Goal: Transaction & Acquisition: Purchase product/service

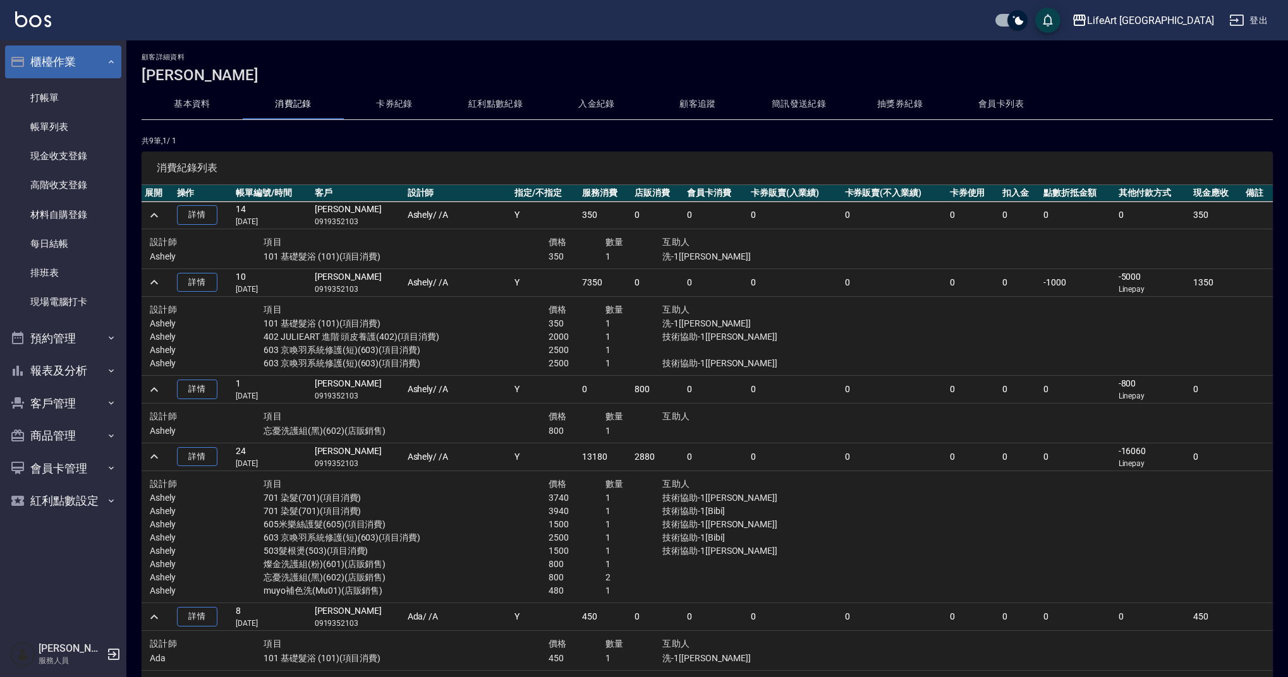
scroll to position [330, 0]
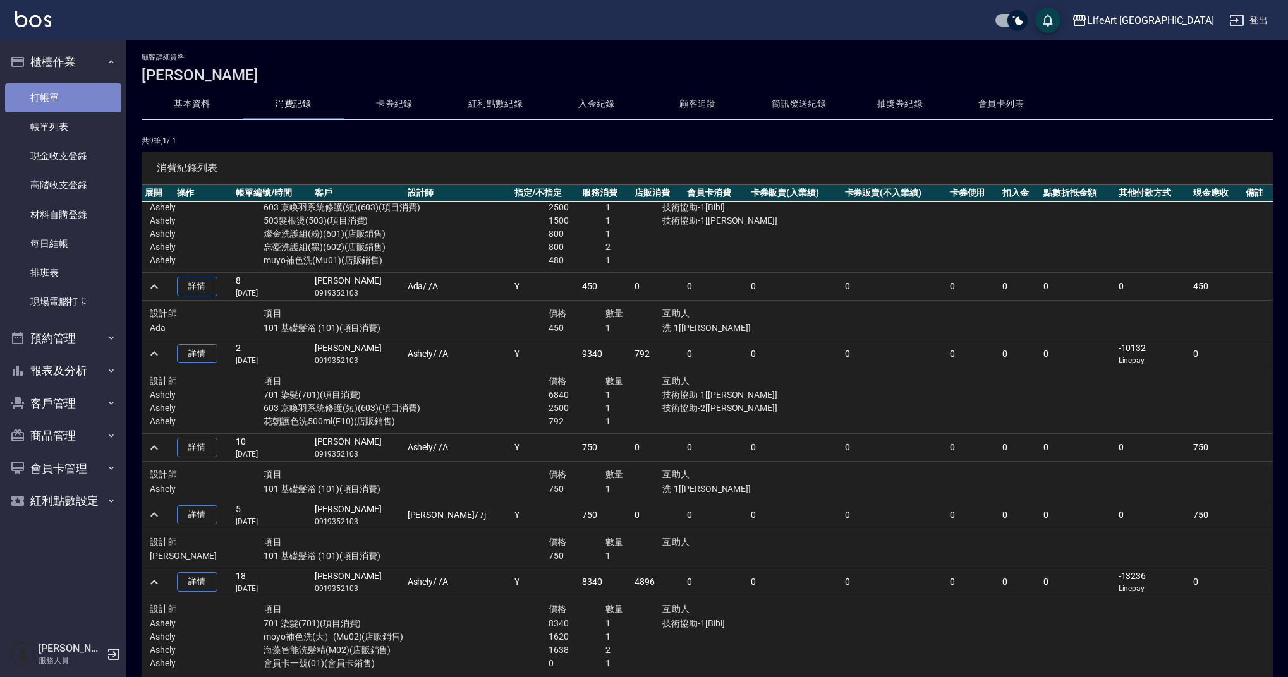
click at [73, 87] on link "打帳單" at bounding box center [63, 97] width 116 height 29
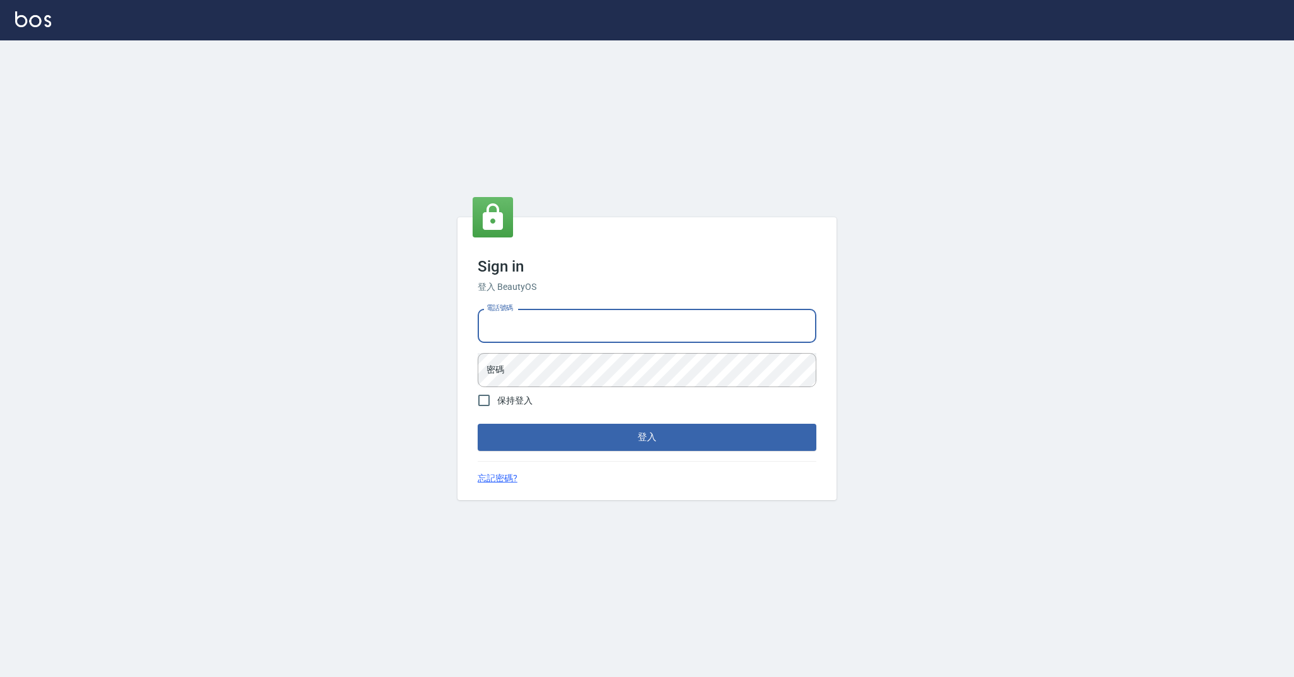
type input "0989368139"
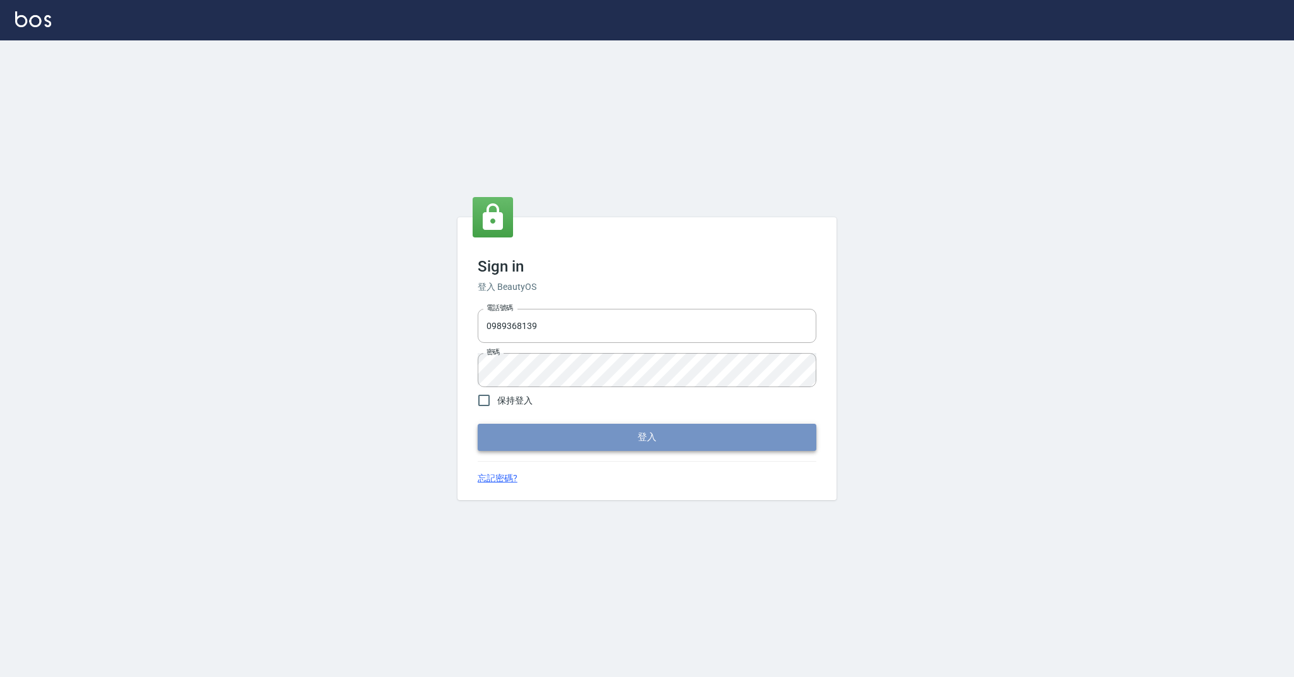
click at [633, 438] on button "登入" at bounding box center [647, 437] width 339 height 27
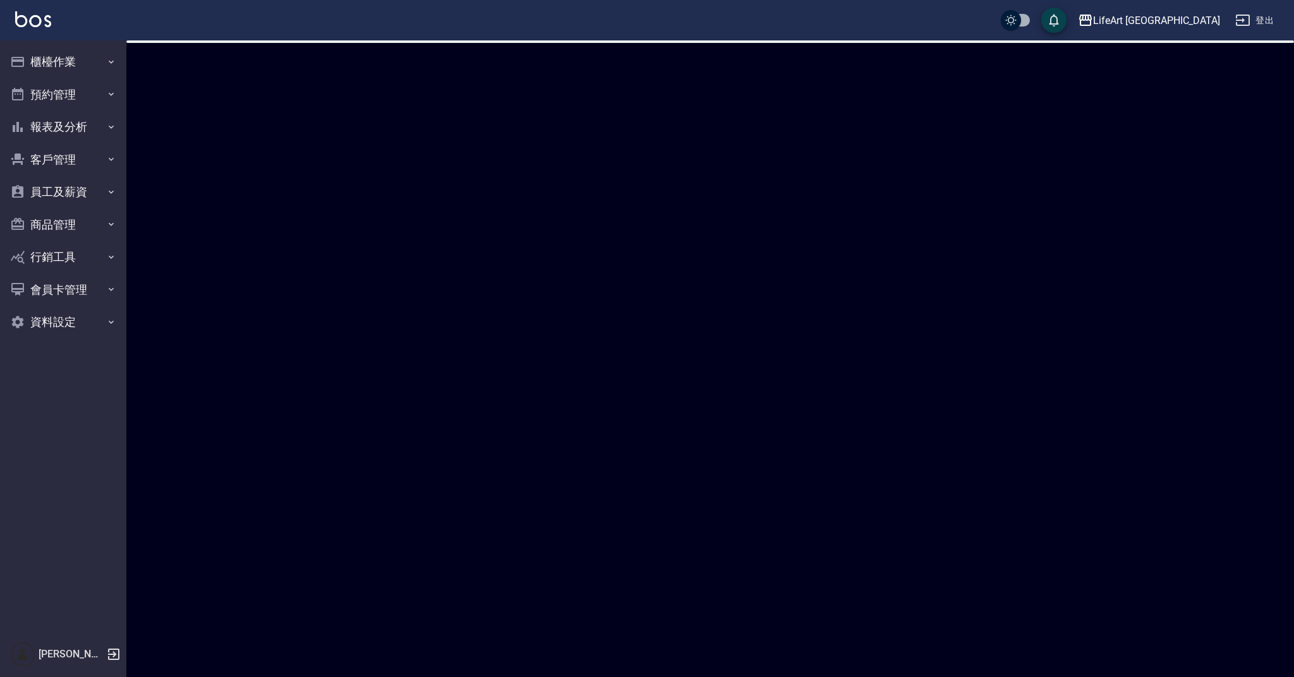
checkbox input "true"
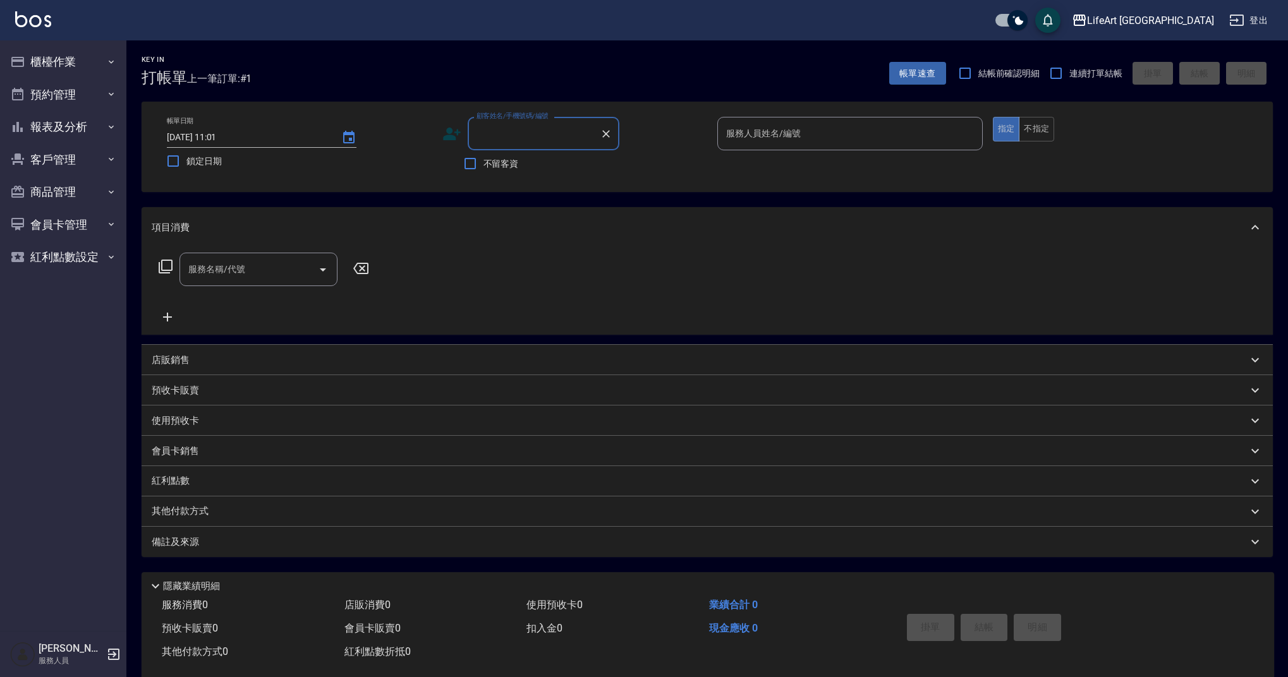
click at [523, 138] on input "顧客姓名/手機號碼/編號" at bounding box center [533, 134] width 121 height 22
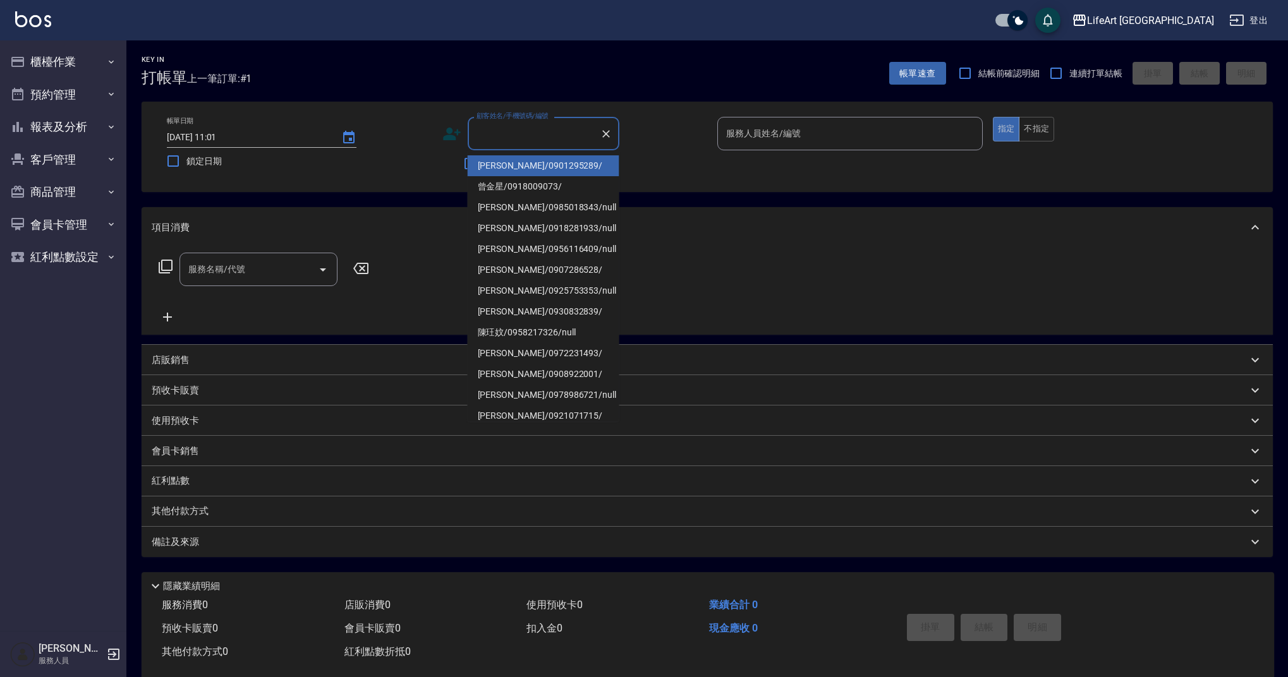
type input "c"
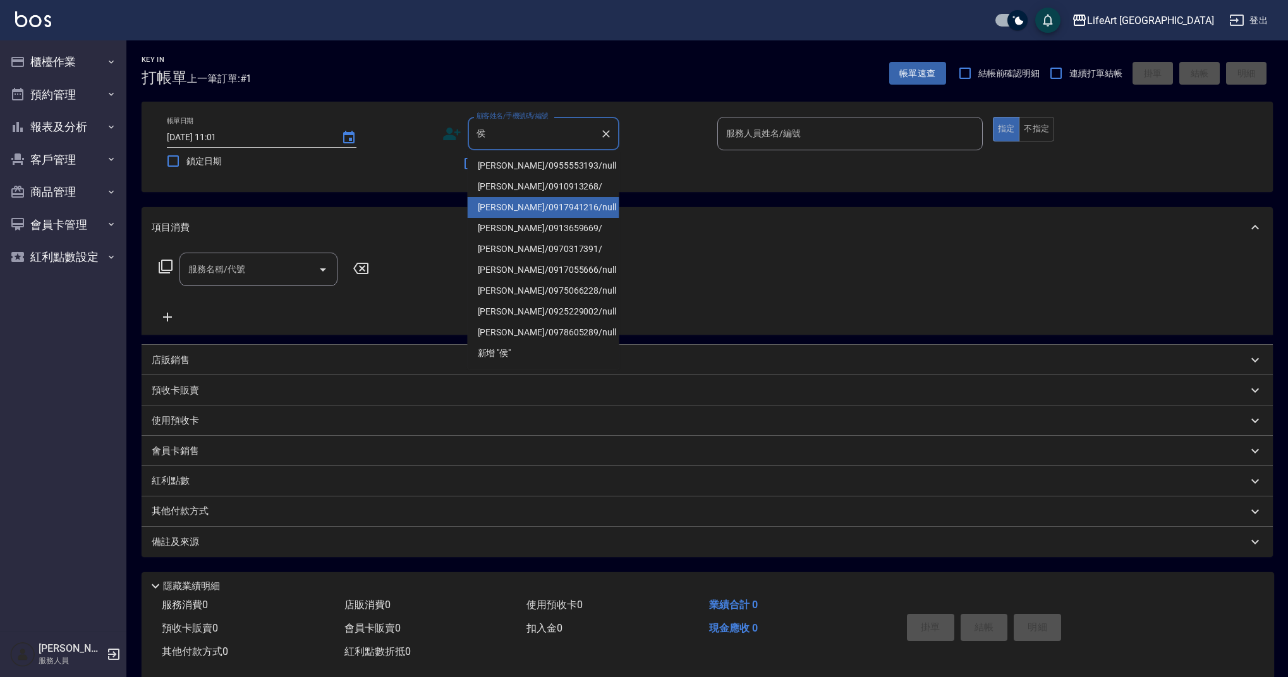
click at [535, 204] on li "侯玄貞/0917941216/null" at bounding box center [544, 207] width 152 height 21
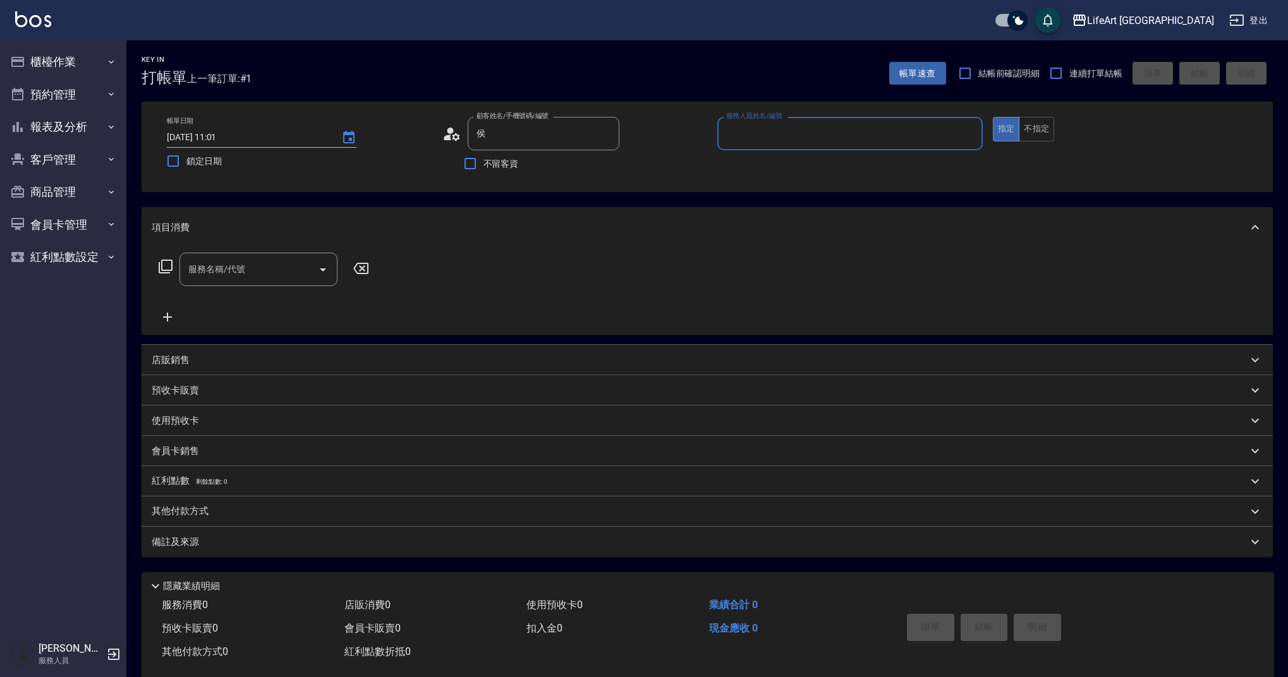
type input "侯玄貞/0917941216/null"
type input "Finney-f"
click at [598, 165] on icon "button" at bounding box center [604, 165] width 13 height 10
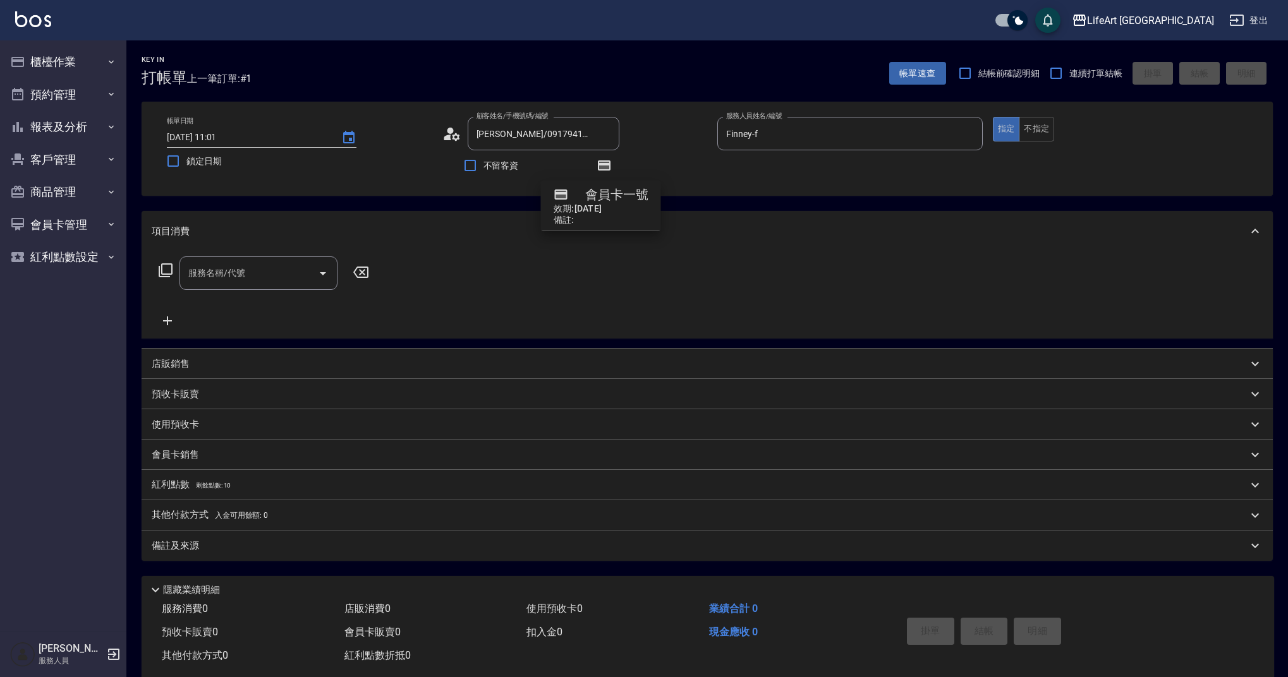
click at [459, 142] on icon at bounding box center [451, 133] width 19 height 19
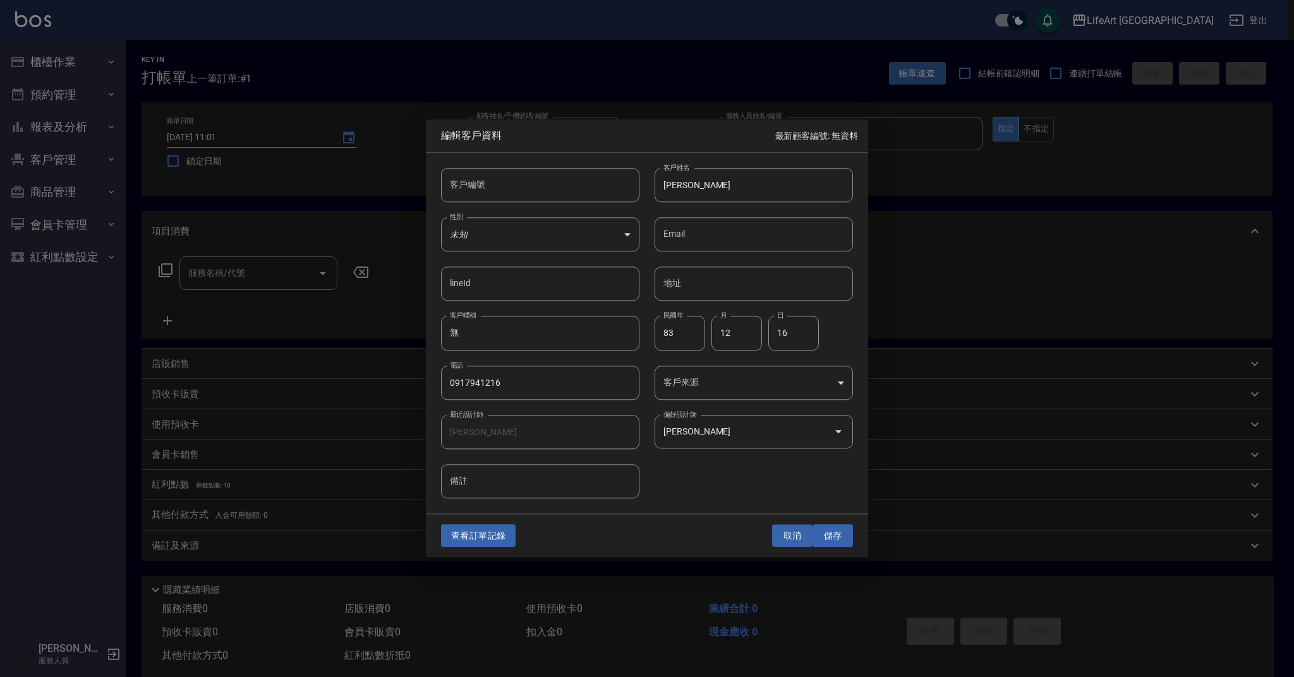
click at [784, 538] on button "取消" at bounding box center [792, 535] width 40 height 23
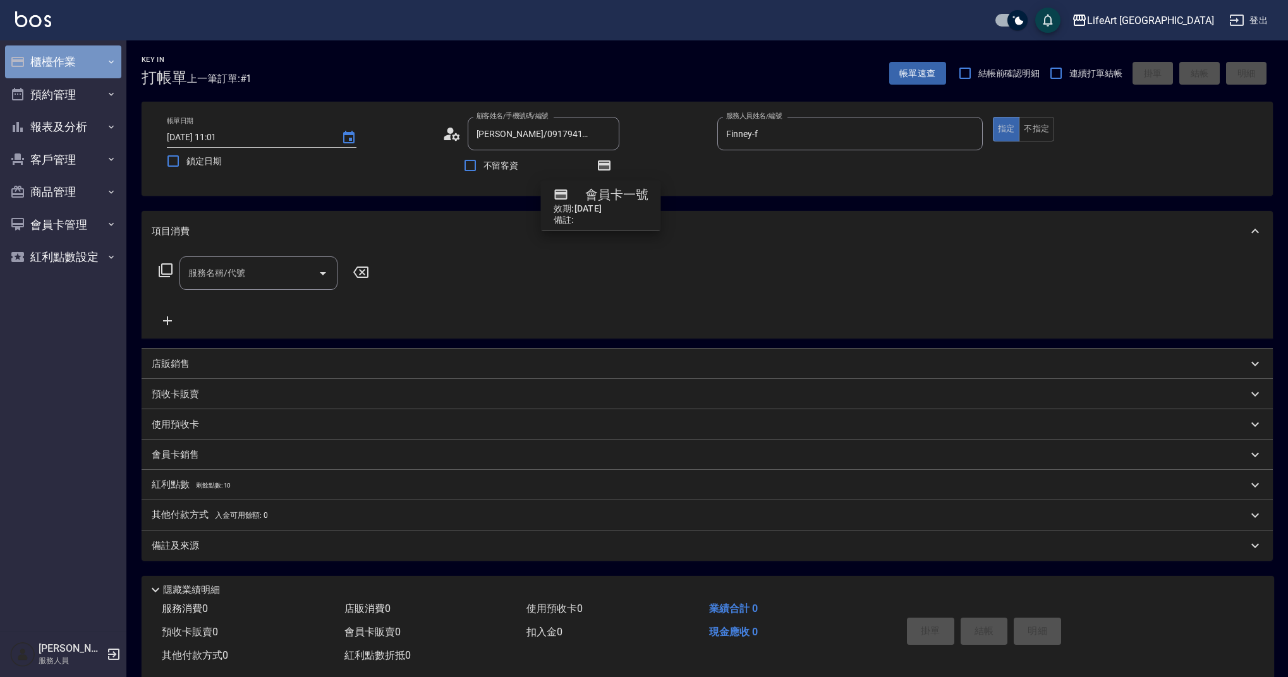
click at [68, 64] on button "櫃檯作業" at bounding box center [63, 61] width 116 height 33
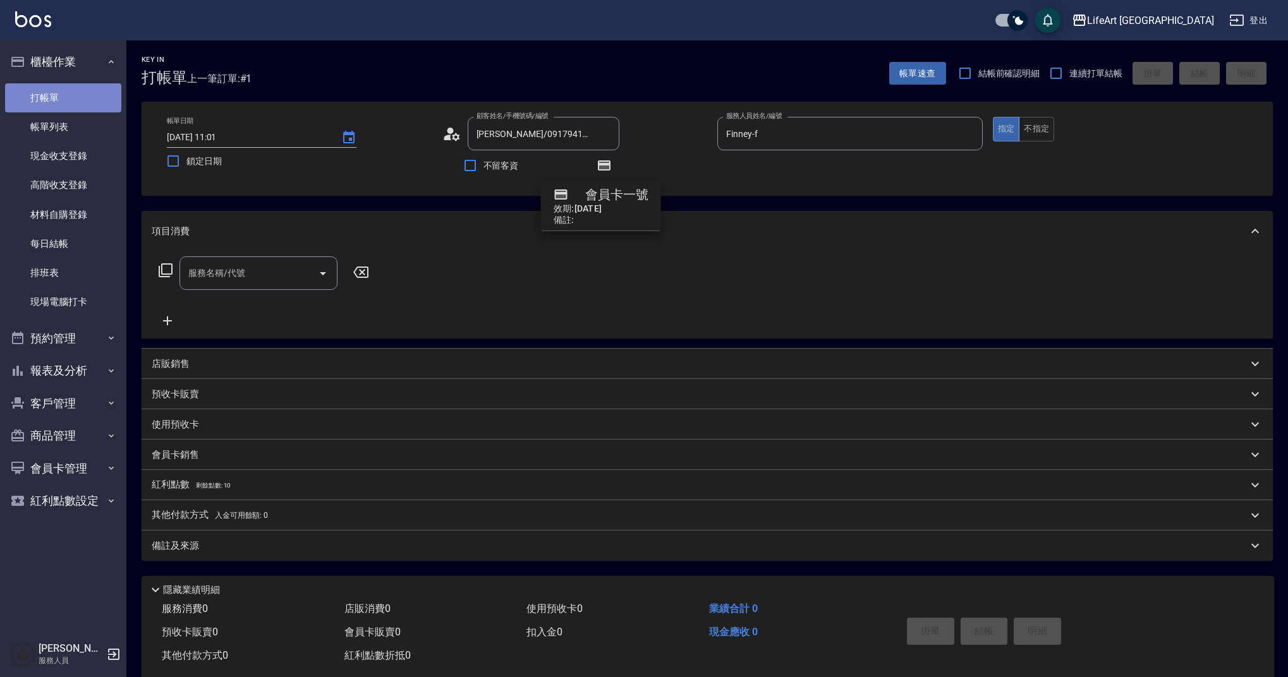
click at [66, 100] on link "打帳單" at bounding box center [63, 97] width 116 height 29
click at [668, 253] on div "服務名稱/代號 服務名稱/代號" at bounding box center [707, 294] width 1131 height 87
drag, startPoint x: 55, startPoint y: 116, endPoint x: 61, endPoint y: 102, distance: 14.7
click at [56, 116] on link "帳單列表" at bounding box center [63, 126] width 116 height 29
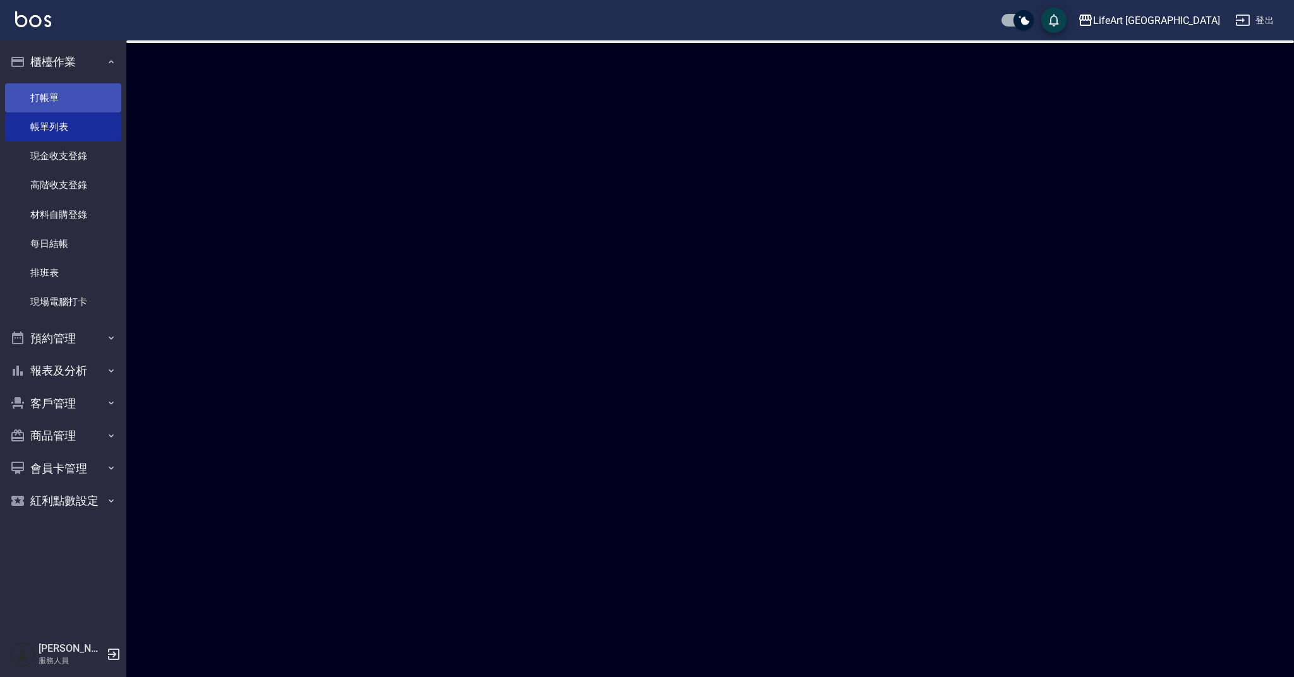
click at [61, 100] on link "打帳單" at bounding box center [63, 97] width 116 height 29
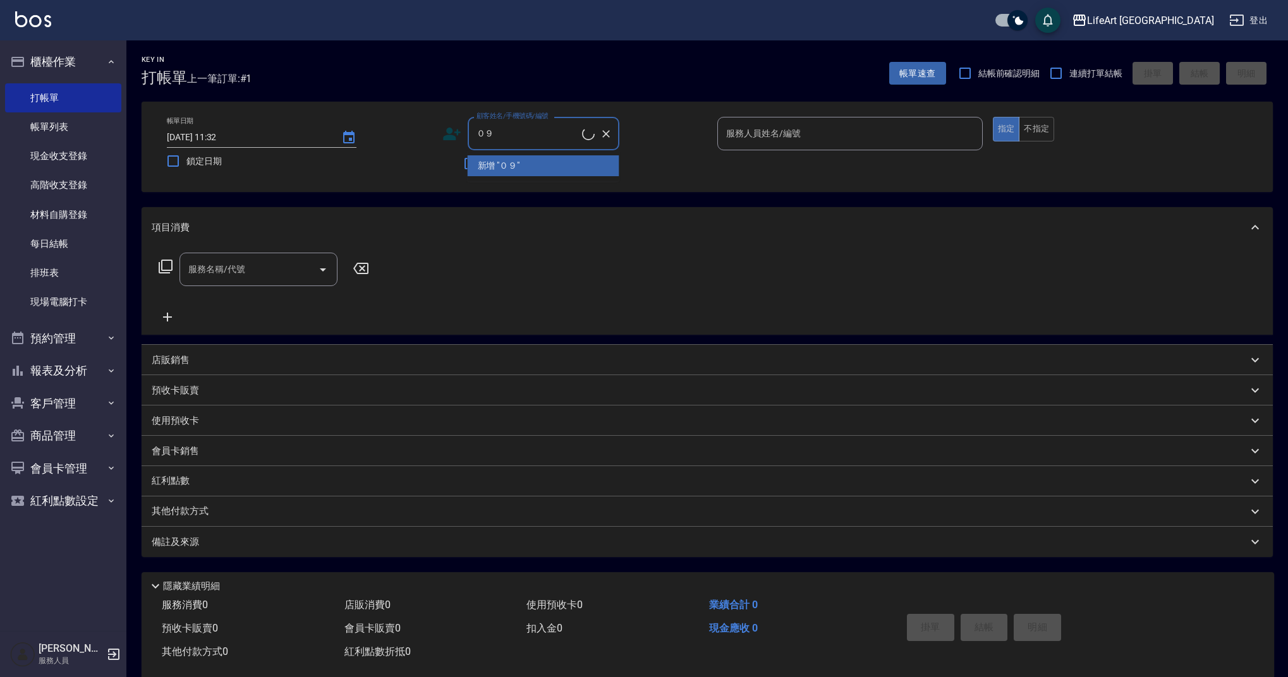
type input "０"
type input "張燕玲/0983202535/null"
click at [444, 130] on icon at bounding box center [451, 133] width 19 height 19
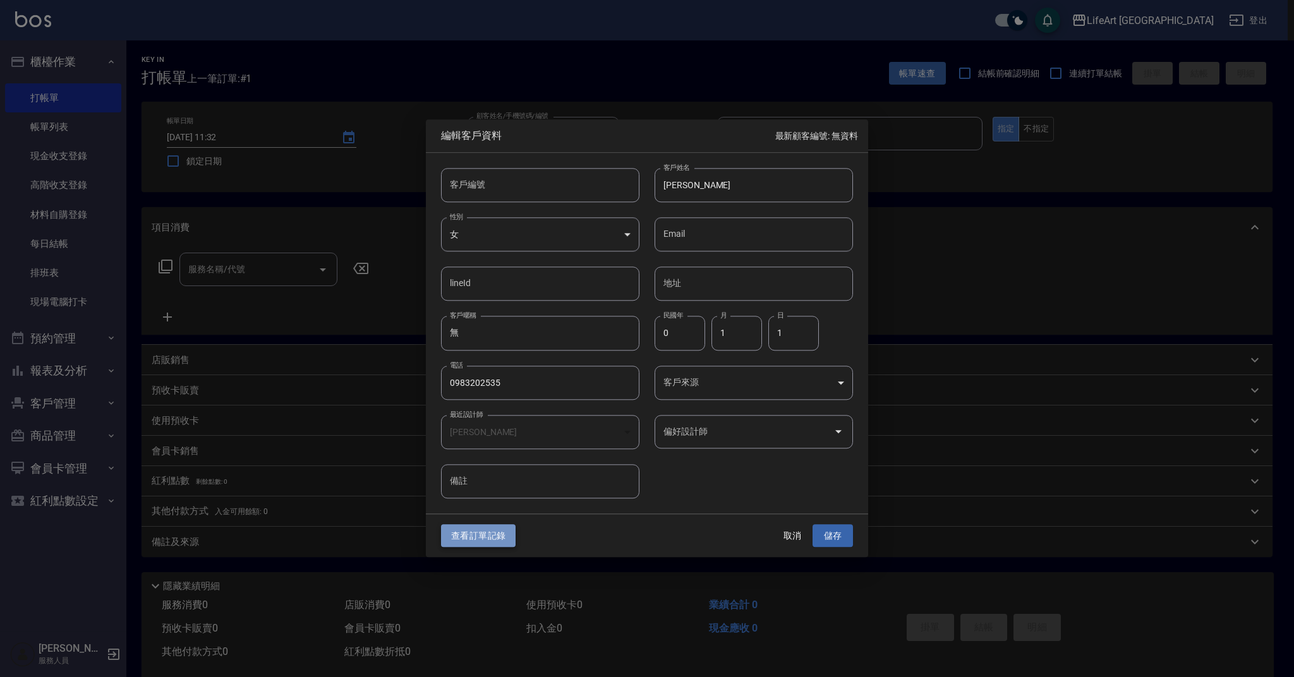
click at [507, 531] on button "查看訂單記錄" at bounding box center [478, 535] width 75 height 23
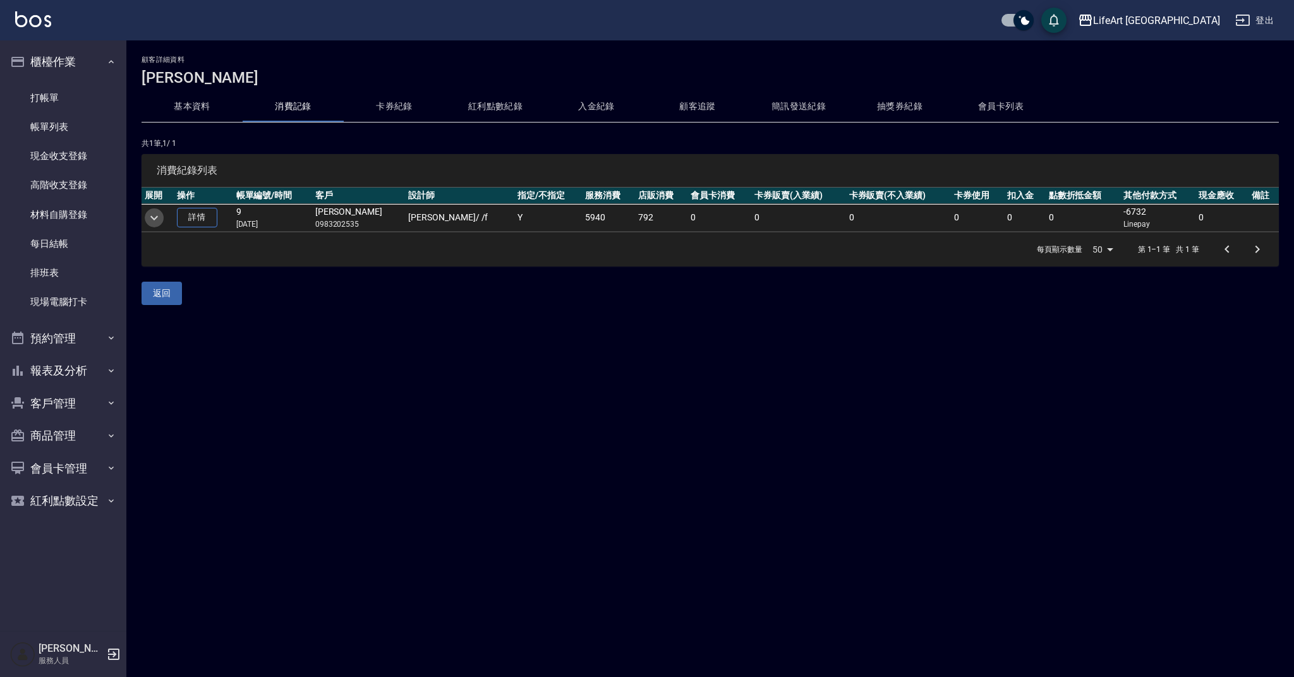
click at [149, 213] on icon "expand row" at bounding box center [154, 217] width 15 height 15
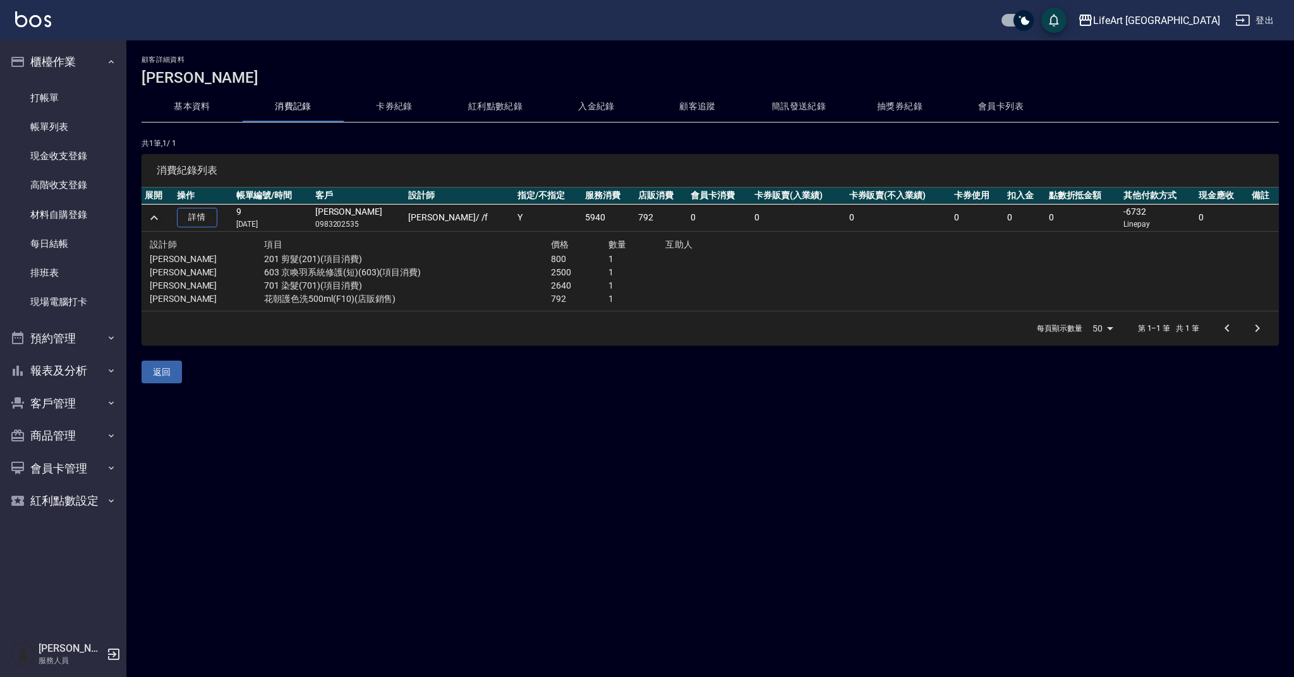
click at [312, 363] on div "返回" at bounding box center [710, 372] width 1137 height 23
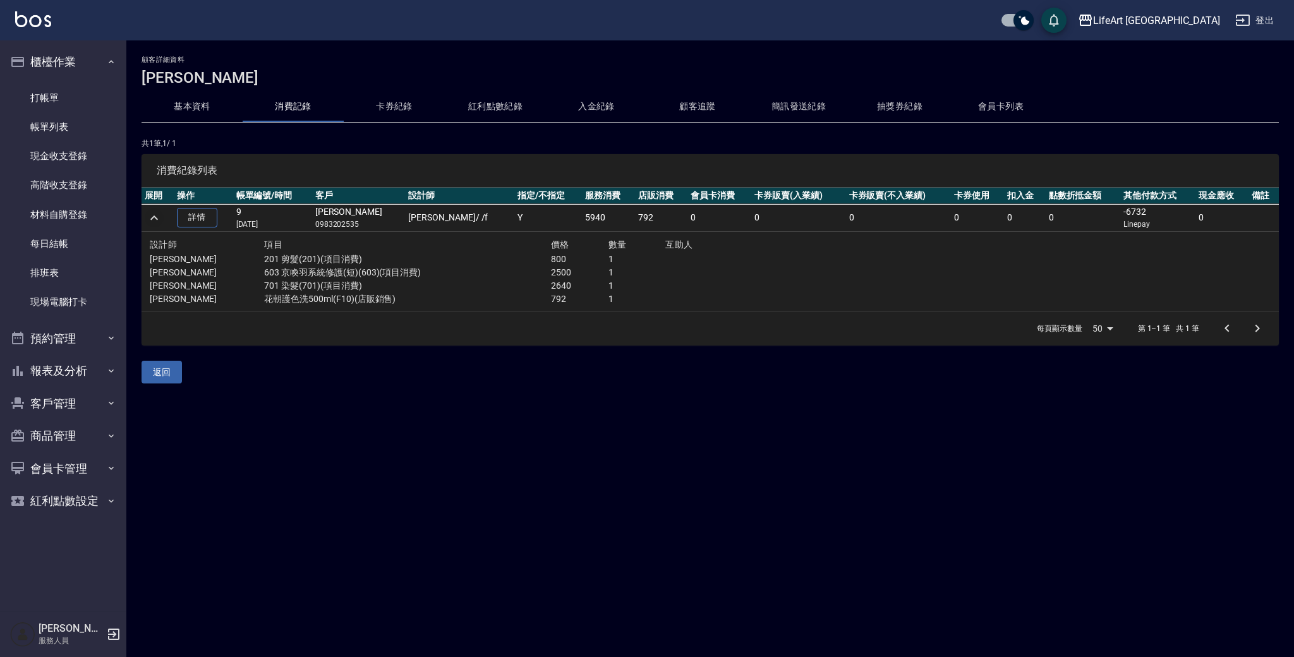
click at [332, 141] on p "共 1 筆, 1 / 1" at bounding box center [710, 143] width 1137 height 11
click at [105, 124] on link "帳單列表" at bounding box center [63, 126] width 116 height 29
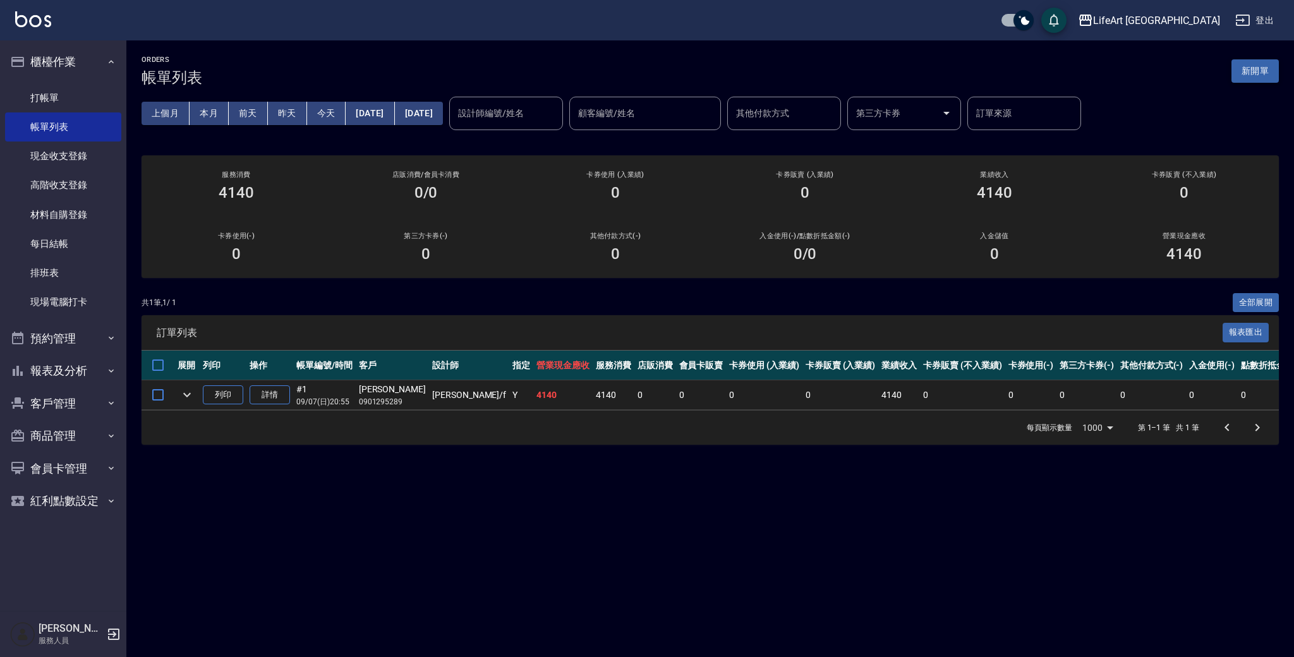
click at [1267, 66] on button "新開單" at bounding box center [1254, 70] width 47 height 23
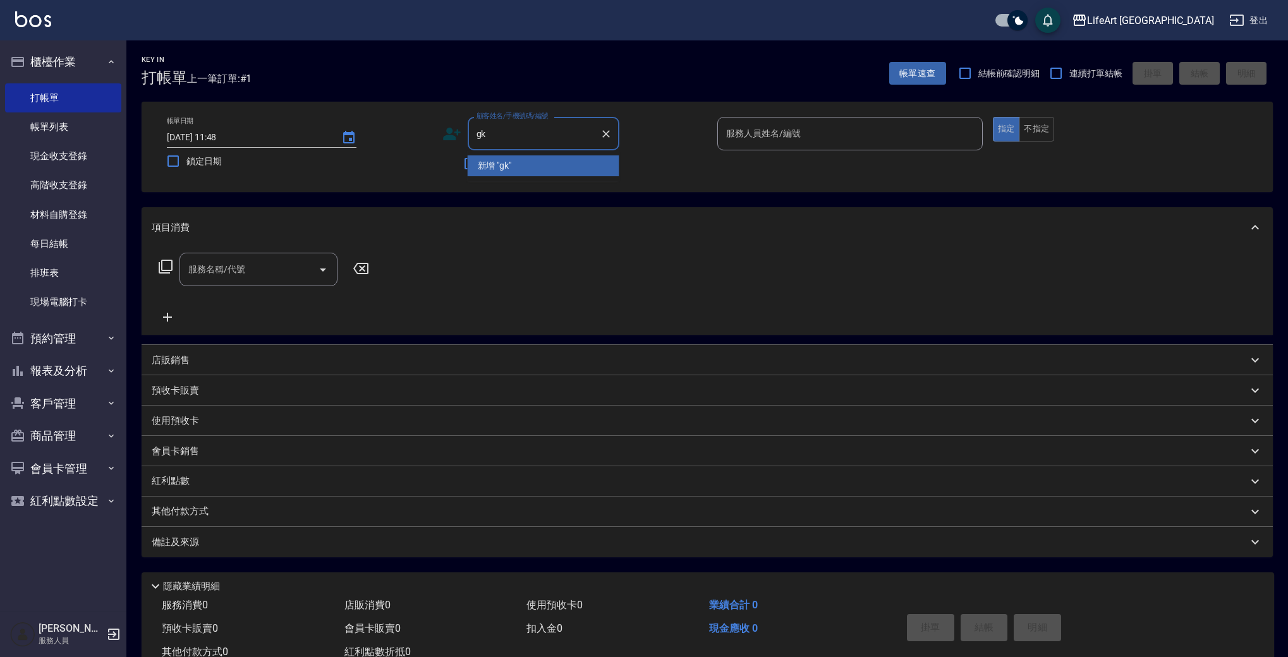
type input "g"
click at [571, 173] on li "佘怡萱/0921978218/" at bounding box center [544, 165] width 152 height 21
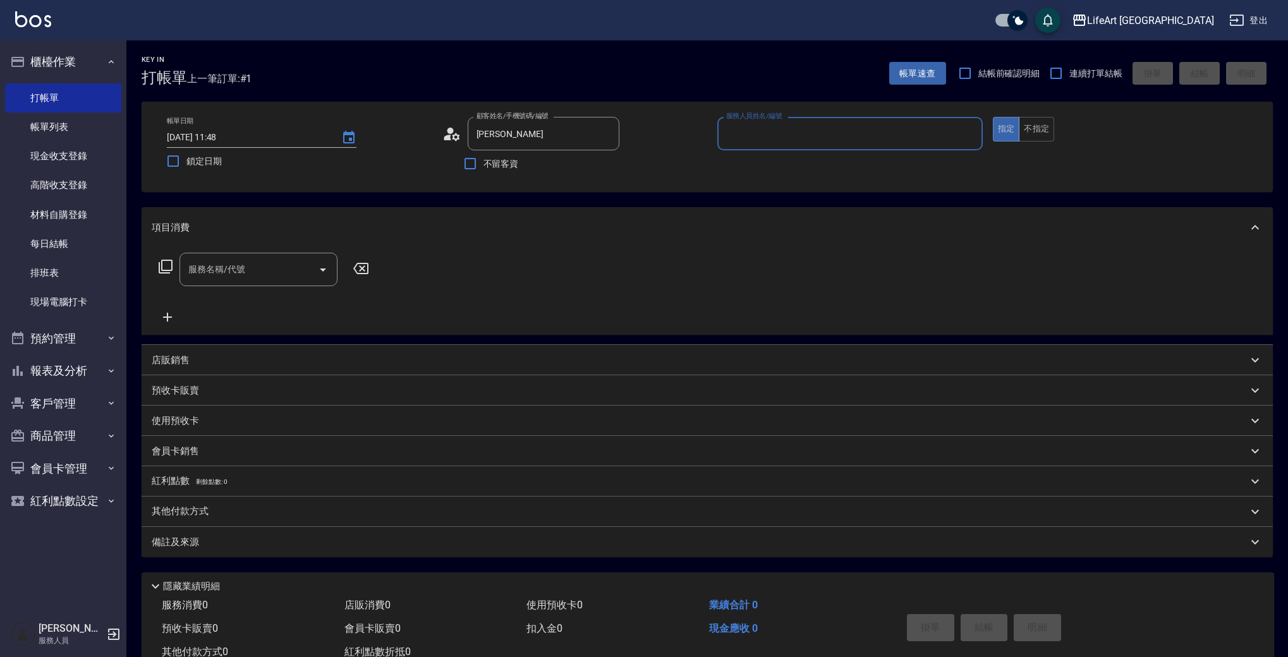
type input "佘怡萱/0921978218/"
type input "Jessica-j"
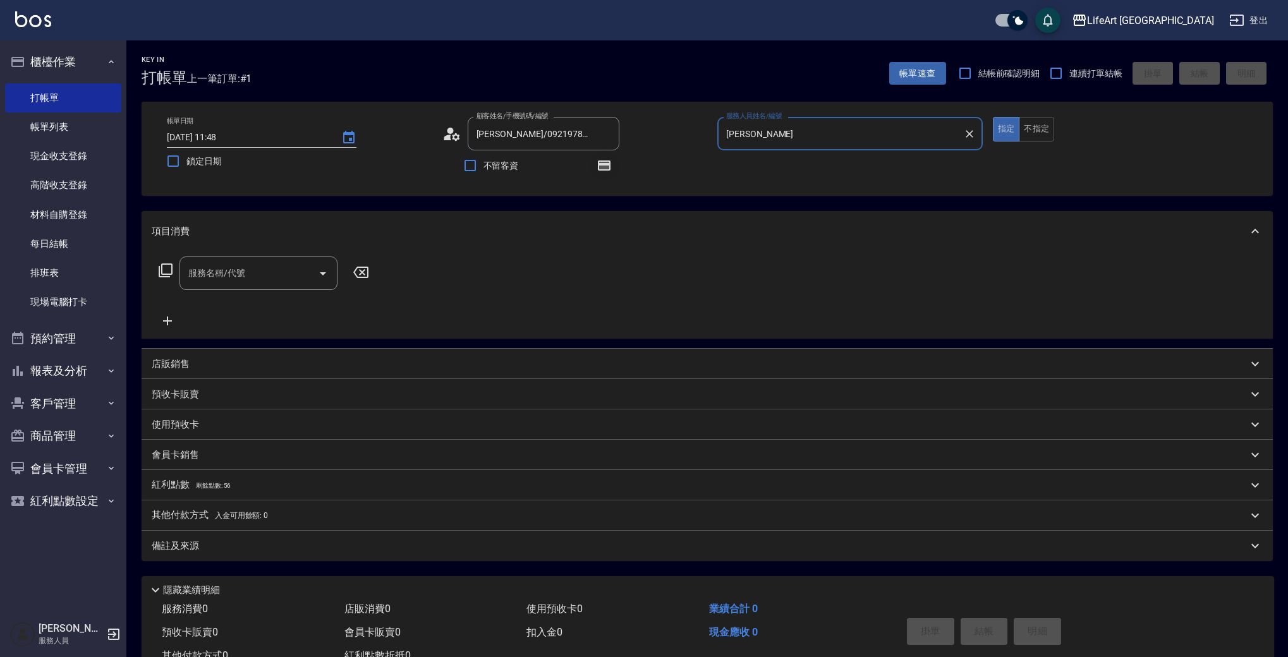
click at [591, 171] on button "button" at bounding box center [604, 165] width 30 height 30
click at [443, 135] on icon at bounding box center [451, 133] width 19 height 19
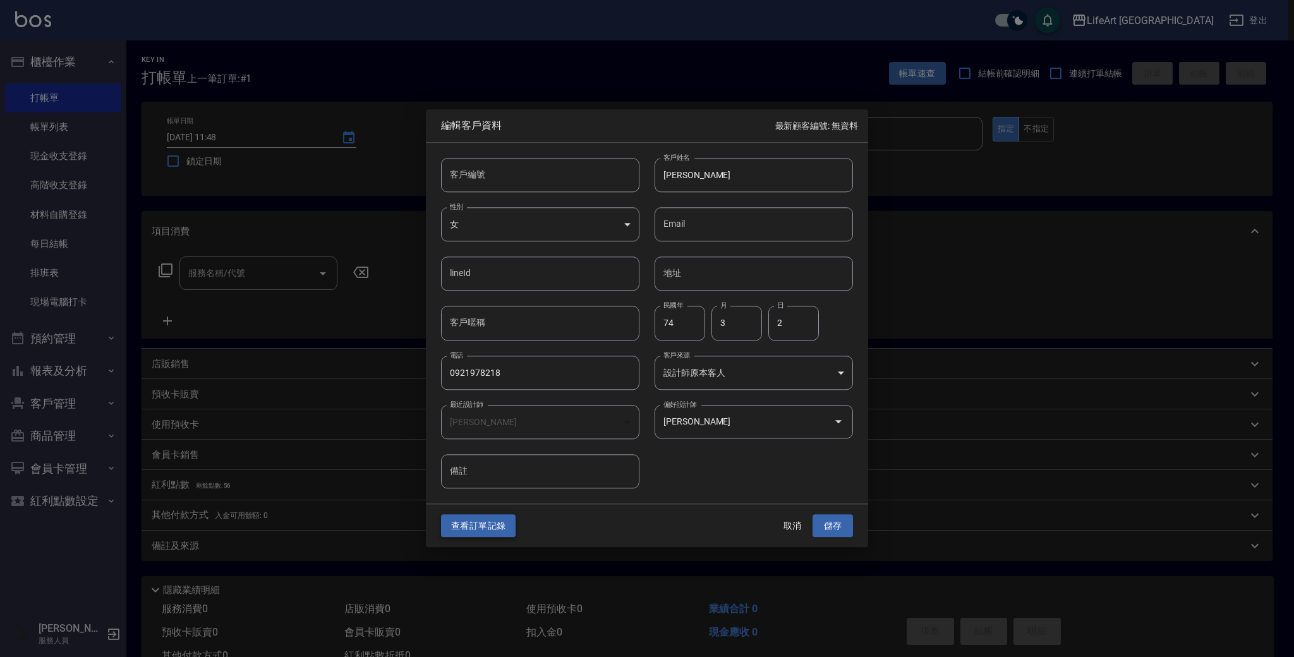
click at [473, 521] on button "查看訂單記錄" at bounding box center [478, 525] width 75 height 23
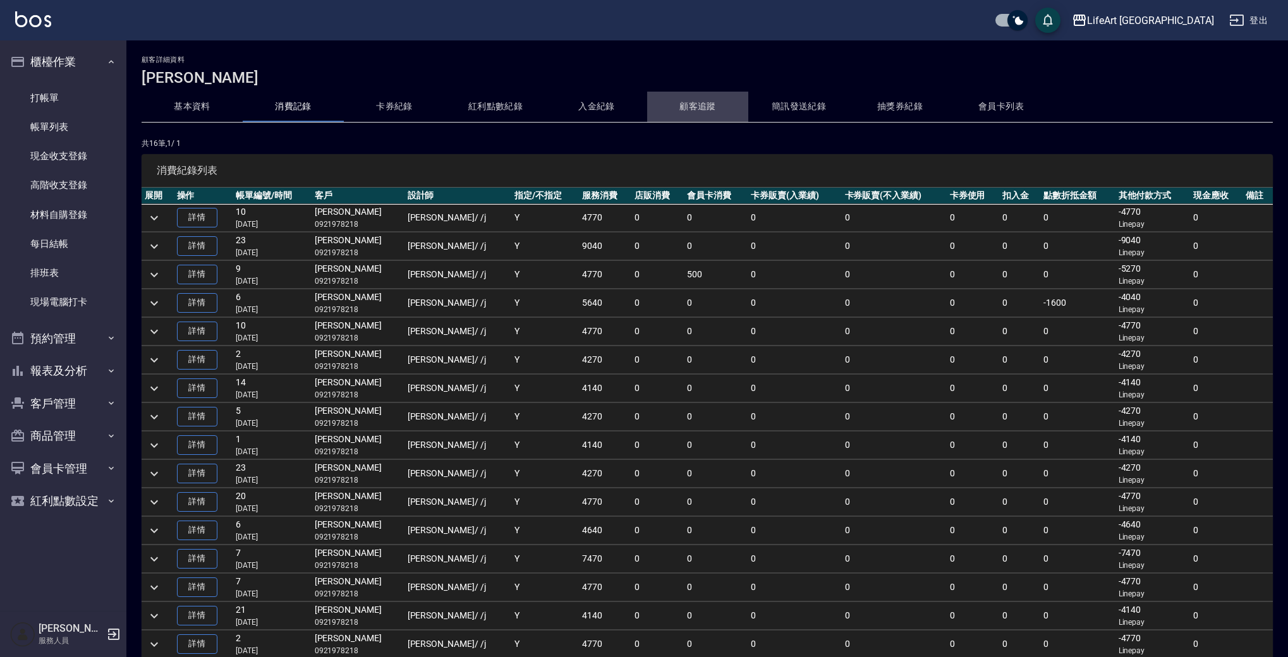
click at [709, 106] on button "顧客追蹤" at bounding box center [697, 107] width 101 height 30
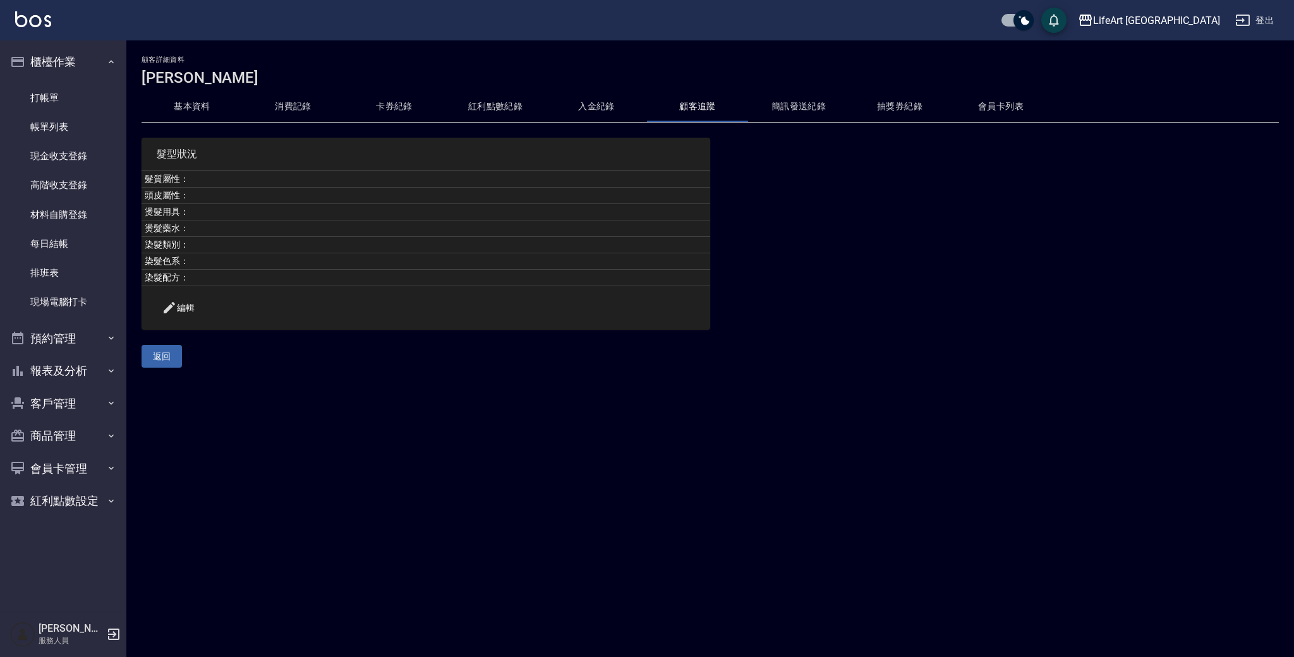
click at [476, 95] on button "紅利點數紀錄" at bounding box center [495, 107] width 101 height 30
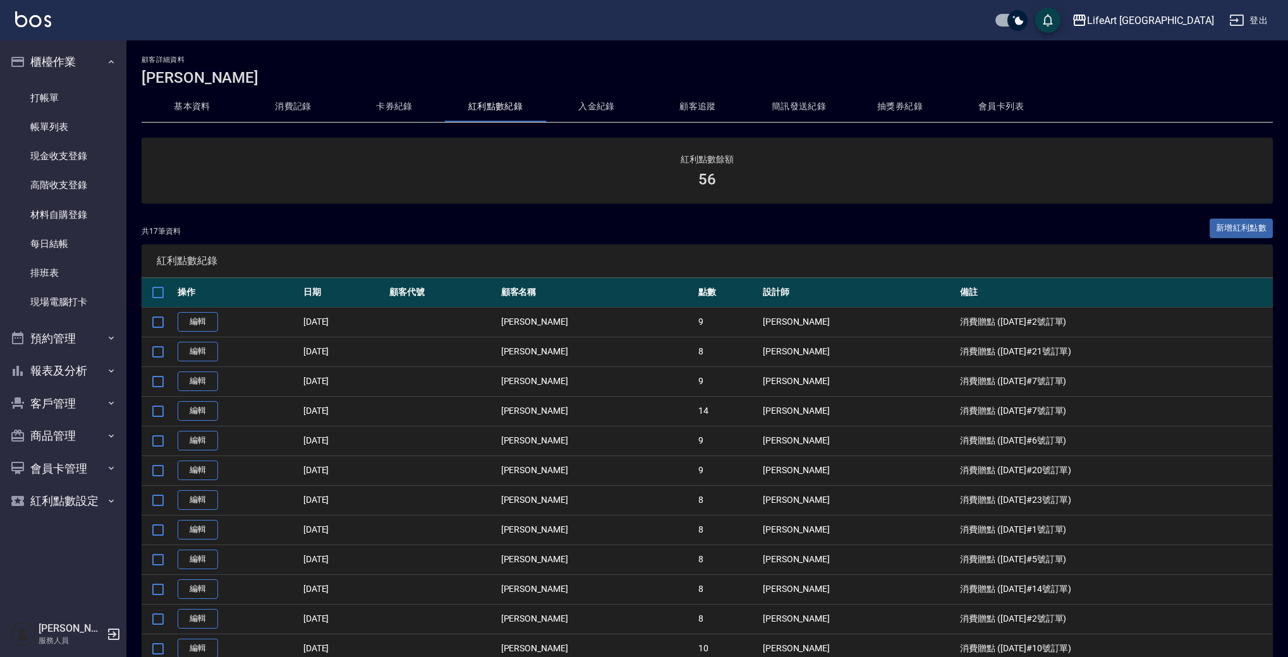
click at [715, 225] on div "共 17 筆資料 新增紅利點數" at bounding box center [707, 232] width 1131 height 26
click at [88, 115] on link "帳單列表" at bounding box center [63, 126] width 116 height 29
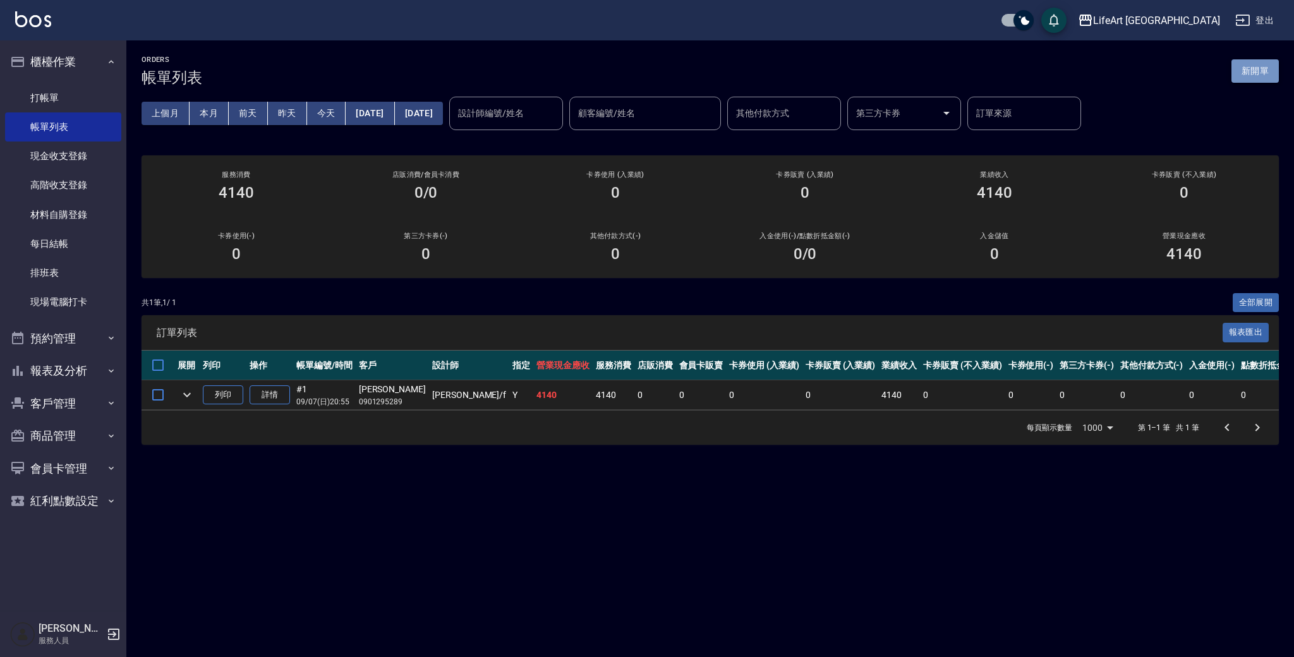
click at [1250, 79] on button "新開單" at bounding box center [1254, 70] width 47 height 23
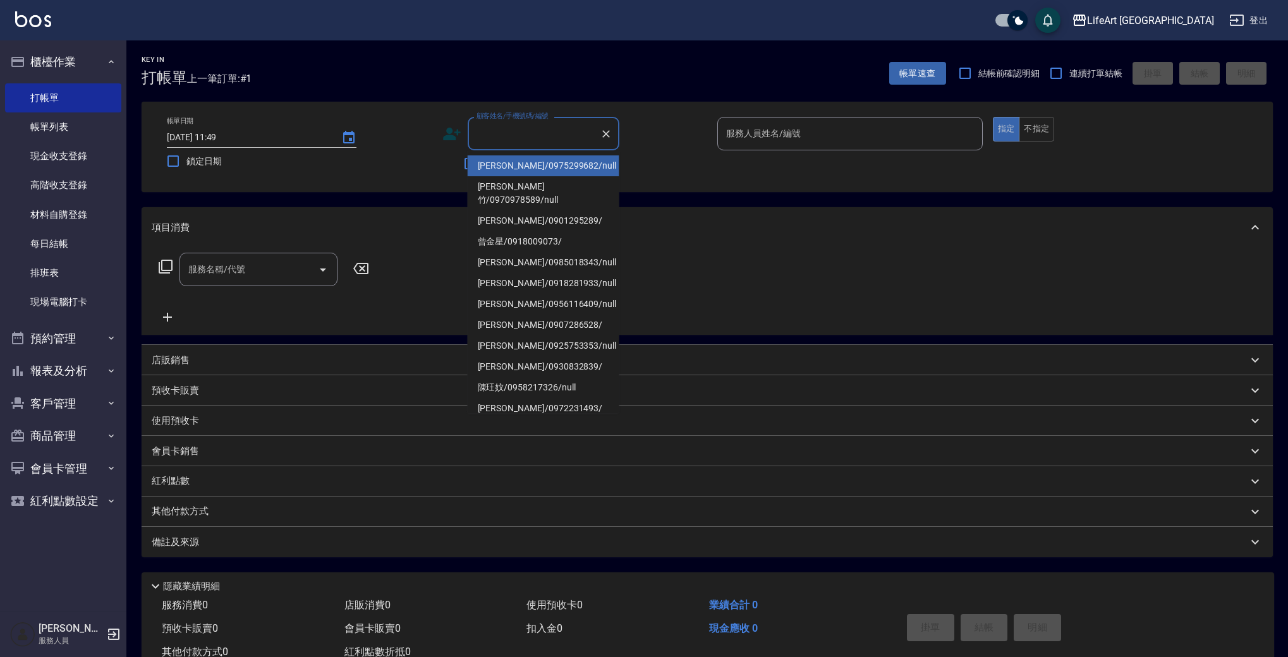
click at [531, 129] on input "顧客姓名/手機號碼/編號" at bounding box center [533, 134] width 121 height 22
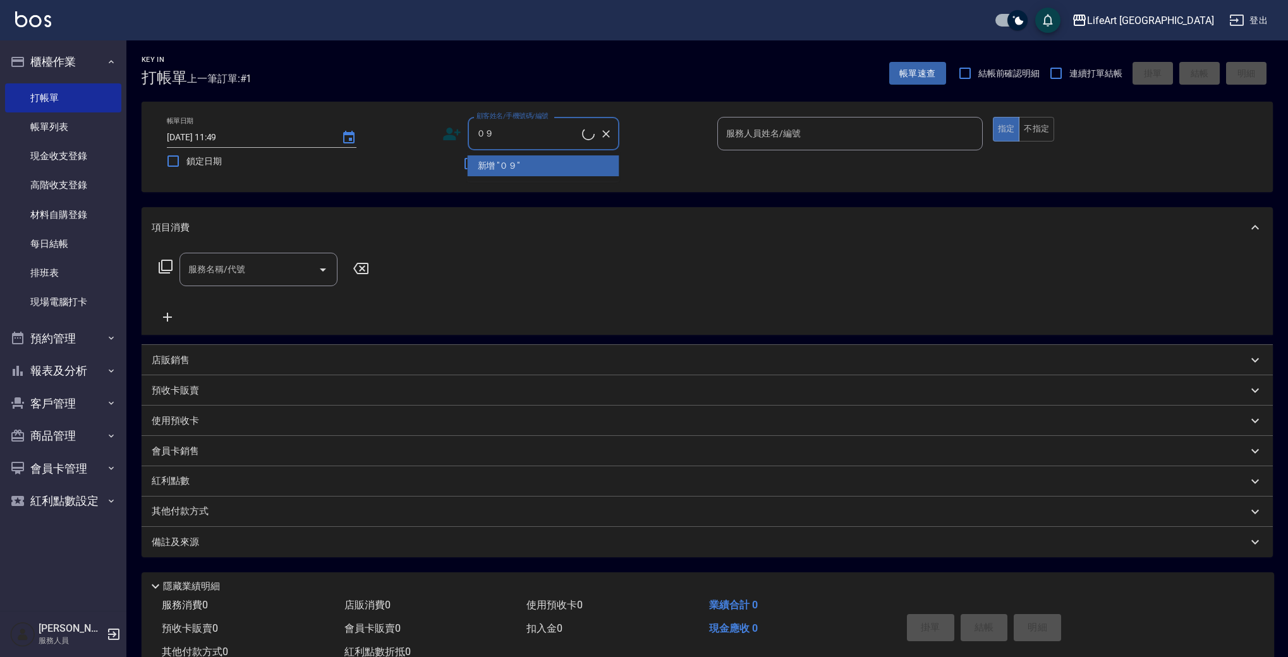
type input "０"
click at [572, 162] on li "佘怡萱/0921978218/" at bounding box center [544, 165] width 152 height 21
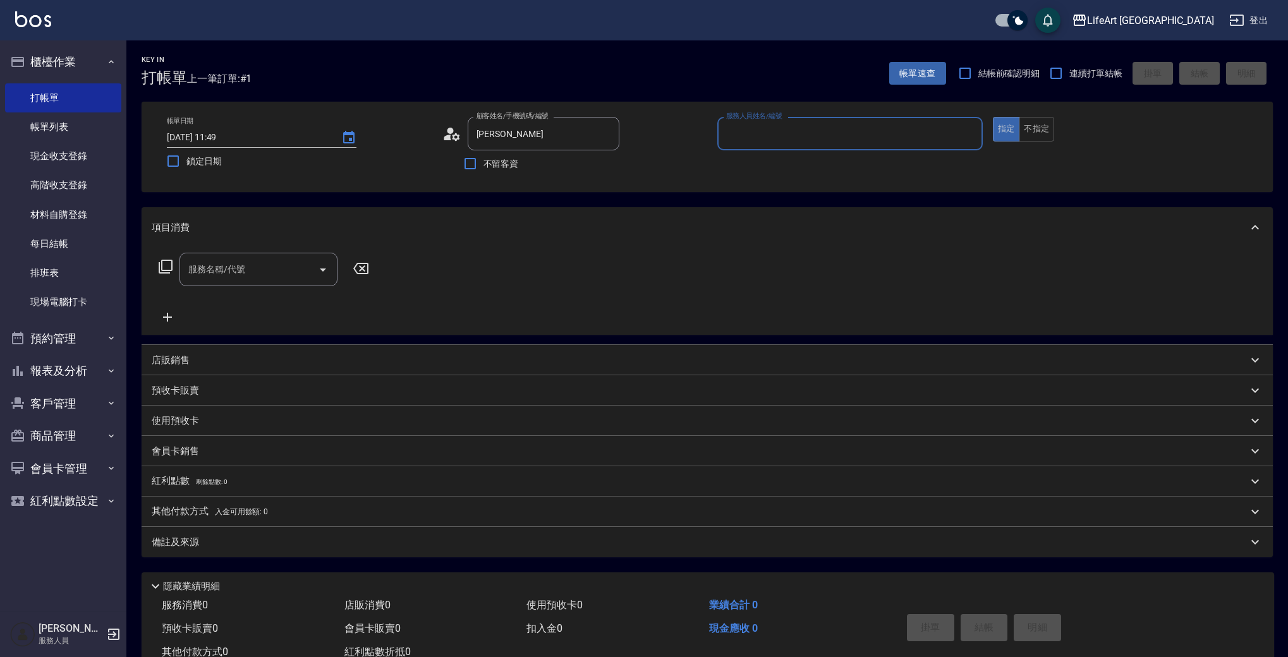
type input "佘怡萱/0921978218/"
type input "Jessica-j"
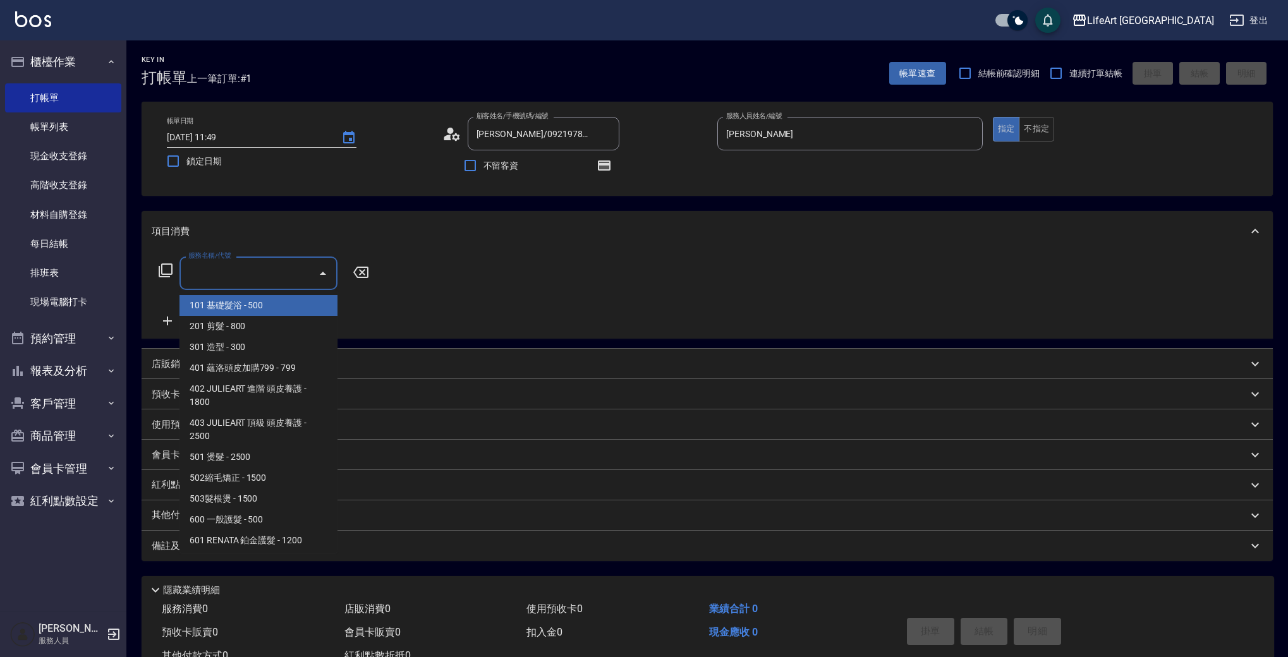
drag, startPoint x: 274, startPoint y: 275, endPoint x: 272, endPoint y: 334, distance: 58.8
click at [274, 275] on input "服務名稱/代號" at bounding box center [249, 273] width 128 height 22
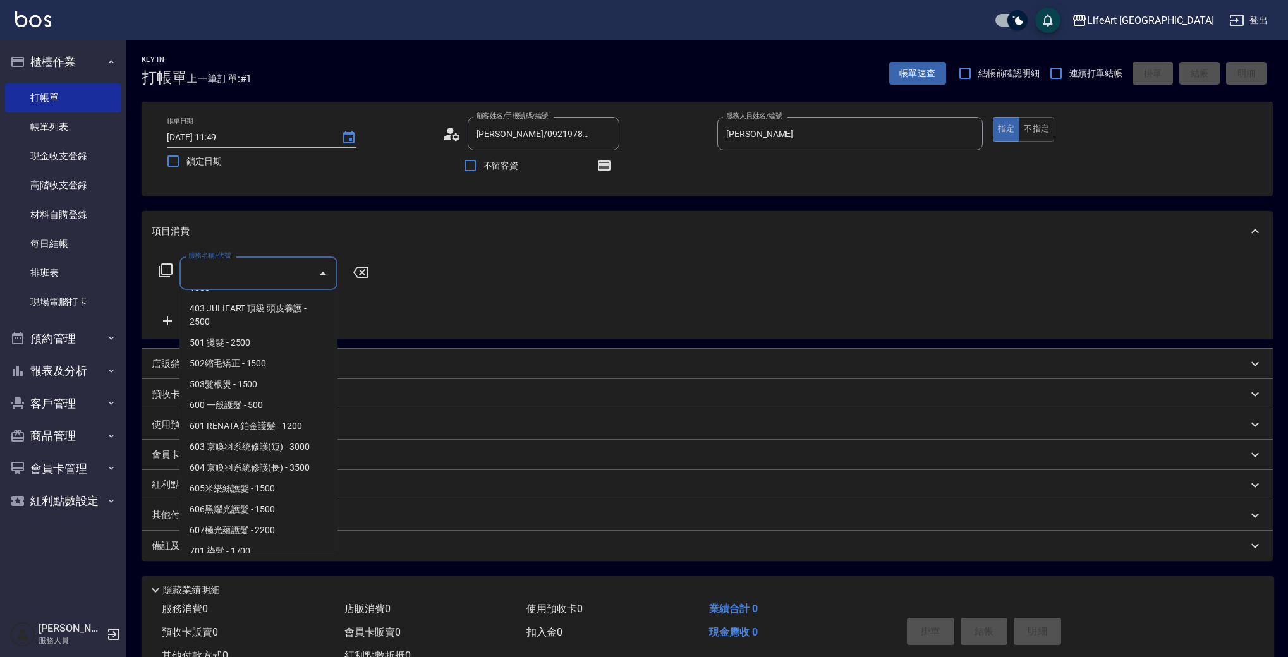
scroll to position [170, 0]
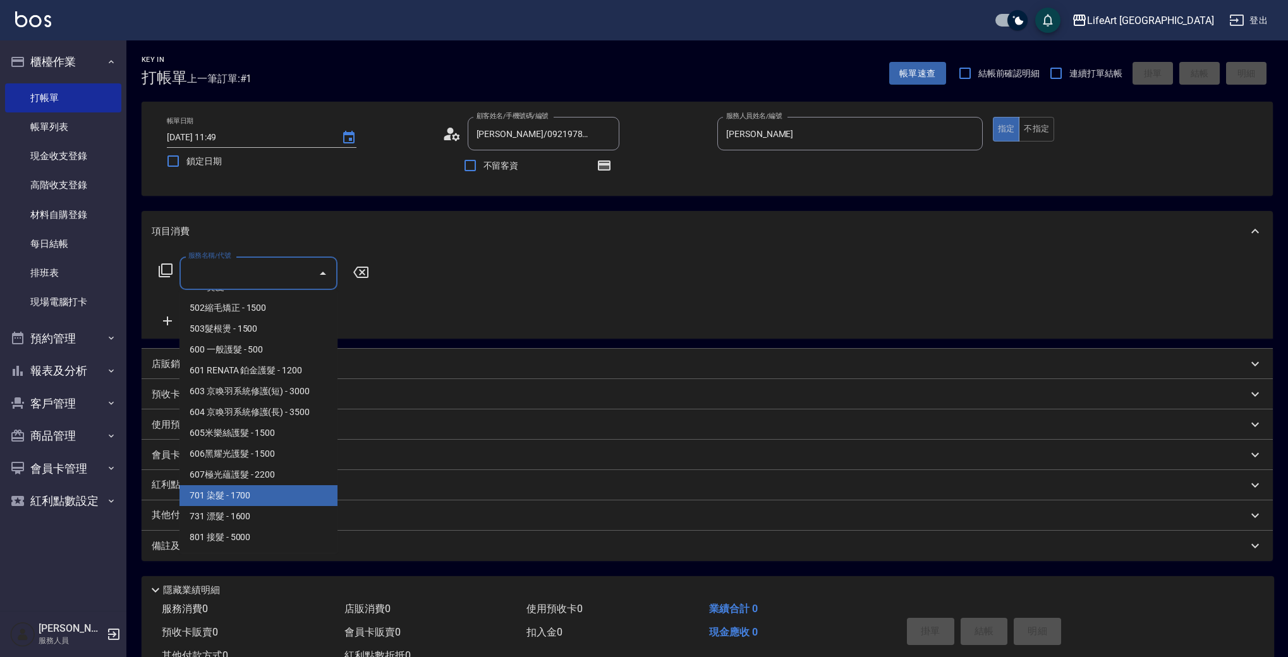
click at [275, 497] on span "701 染髮 - 1700" at bounding box center [258, 495] width 158 height 21
type input "701 染髮(701)"
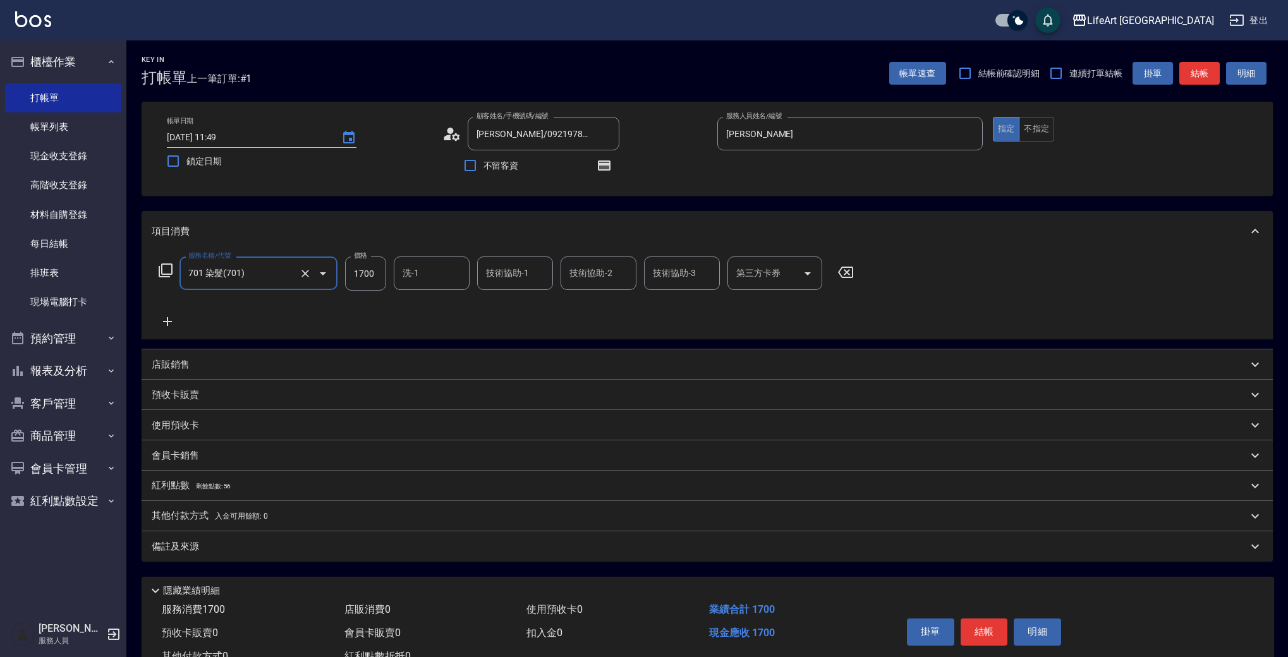
click at [172, 310] on div "服務名稱/代號 701 染髮(701) 服務名稱/代號 價格 1700 價格 洗-1 洗-1 技術協助-1 技術協助-1 技術協助-2 技術協助-2 技術協助…" at bounding box center [507, 293] width 710 height 73
click at [168, 320] on icon at bounding box center [167, 321] width 9 height 9
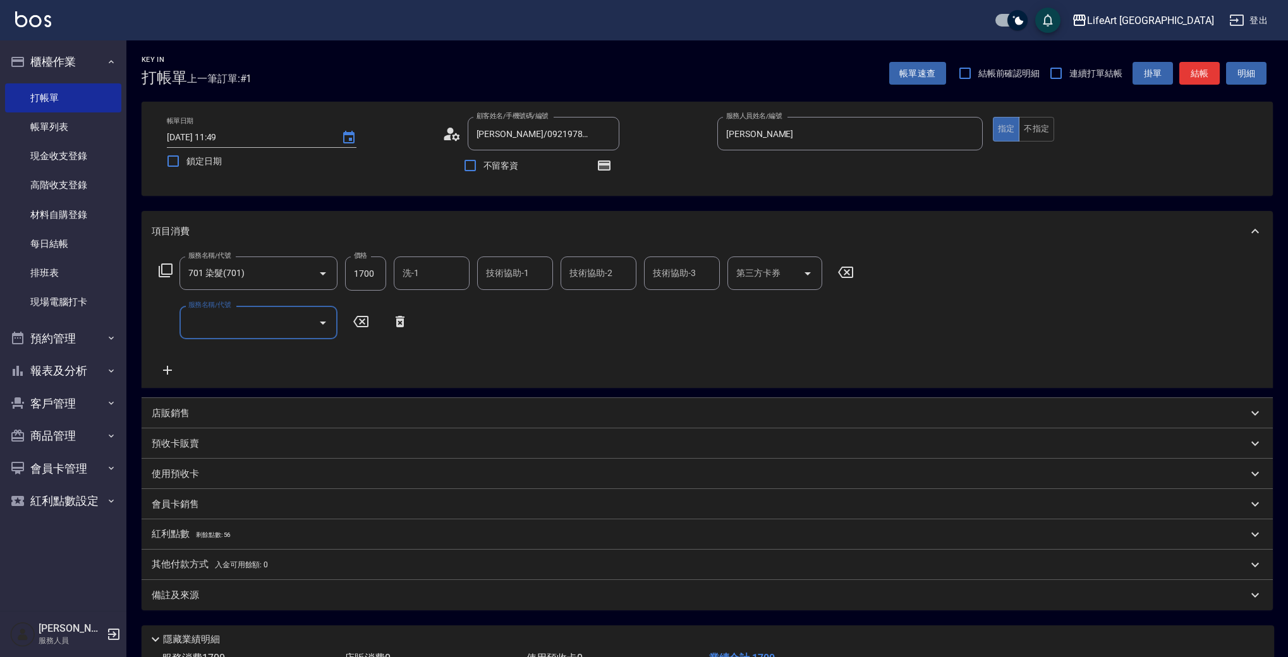
click at [244, 327] on input "服務名稱/代號" at bounding box center [249, 322] width 128 height 22
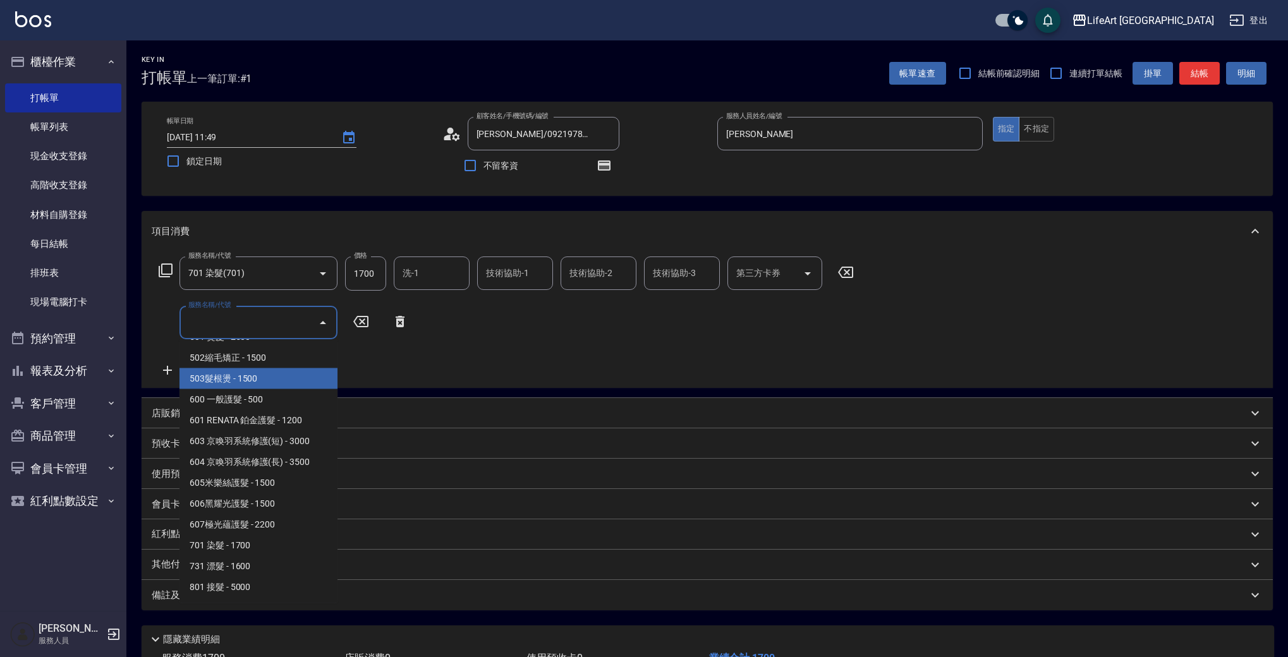
click at [229, 385] on span "503髮根燙 - 1500" at bounding box center [258, 378] width 158 height 21
type input "503髮根燙(503)"
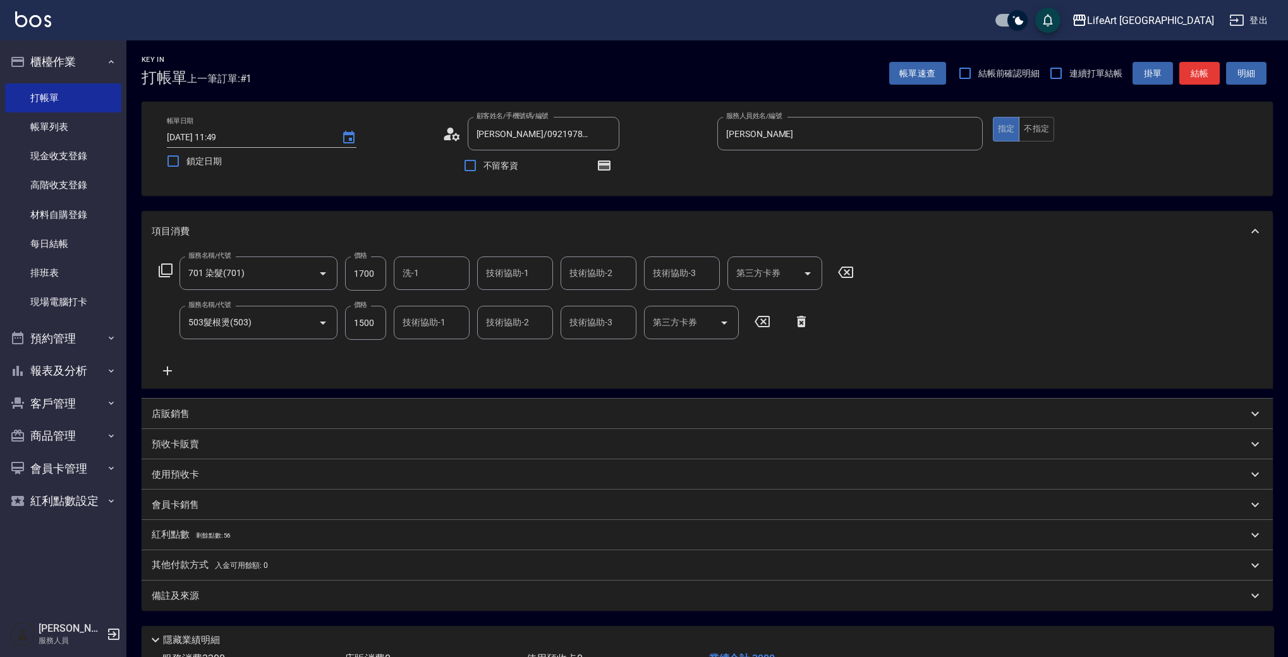
click at [173, 371] on icon at bounding box center [168, 370] width 32 height 15
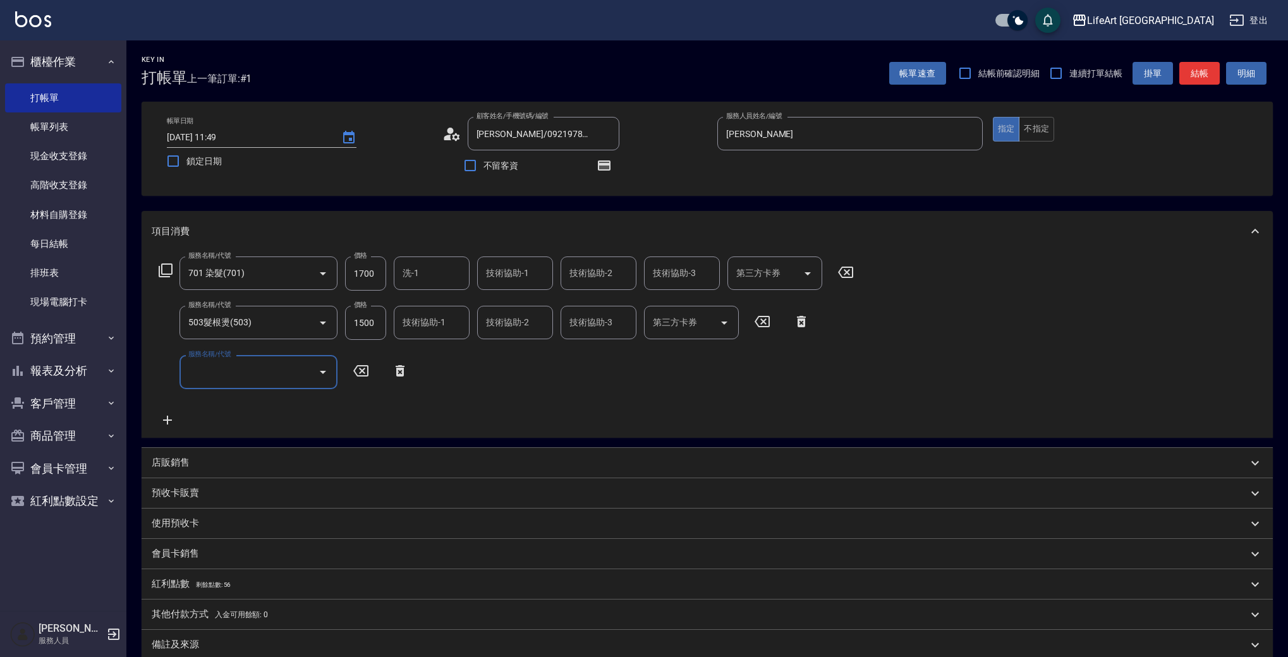
click at [267, 362] on input "服務名稱/代號" at bounding box center [249, 372] width 128 height 22
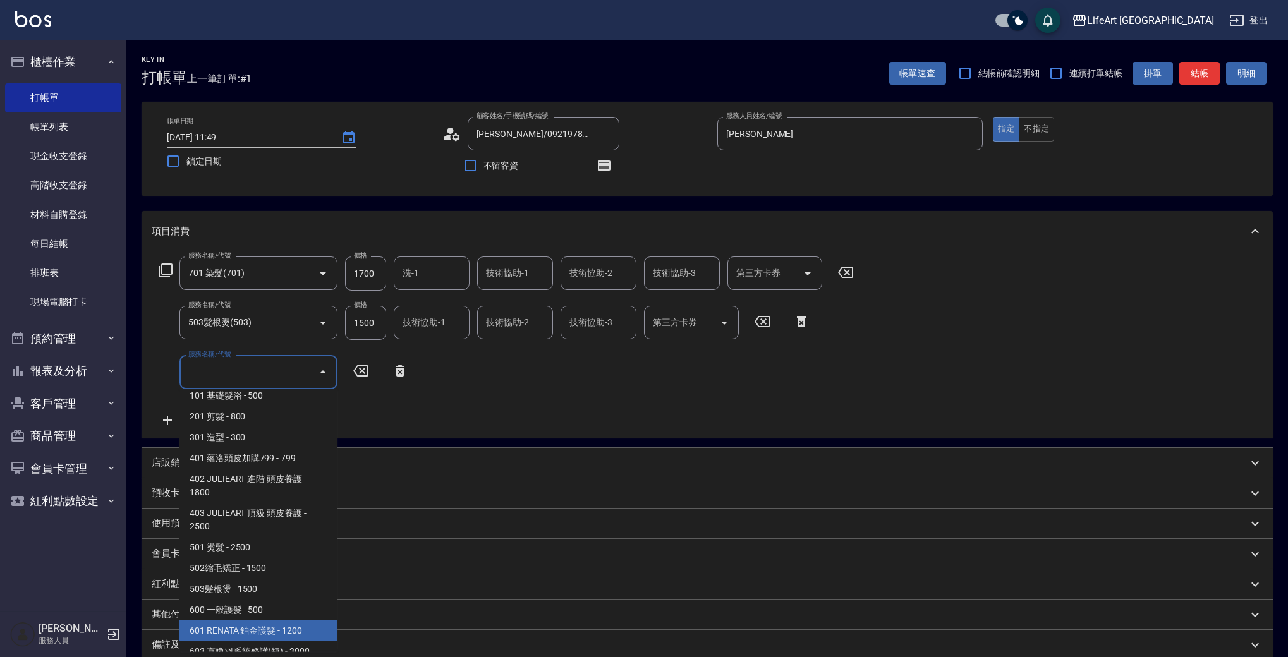
scroll to position [0, 0]
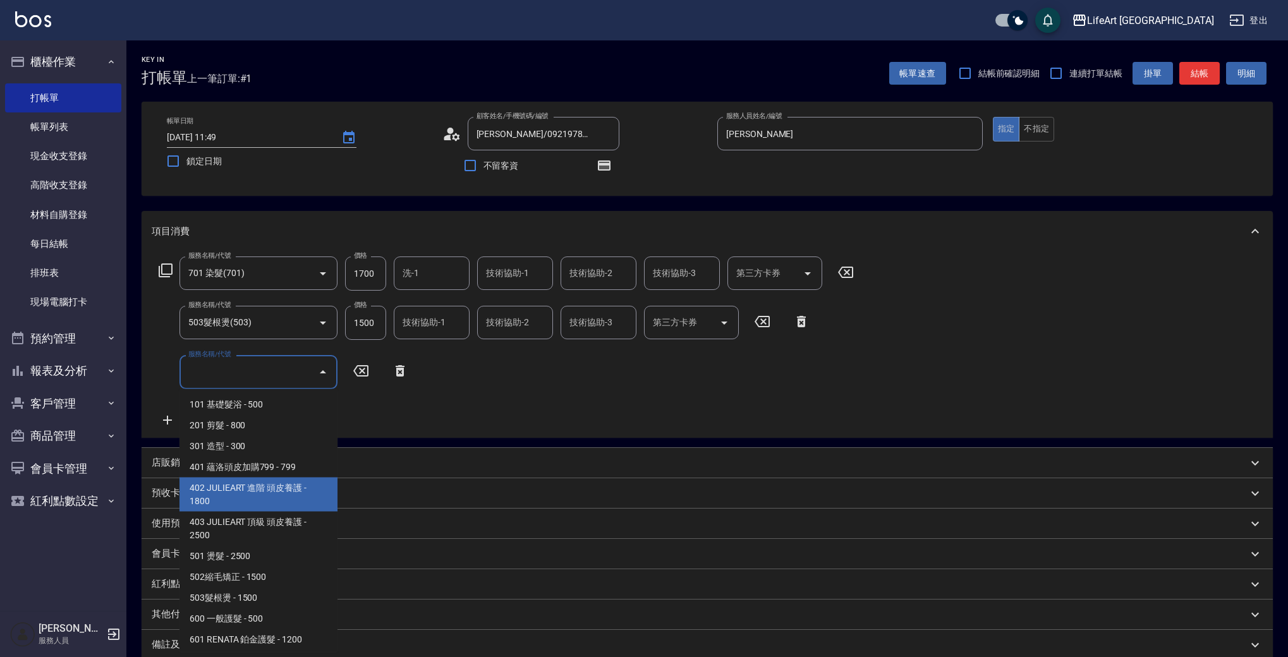
click at [286, 495] on span "402 JULIEART 進階 頭皮養護 - 1800" at bounding box center [258, 495] width 158 height 34
type input "402 JULIEART 進階 頭皮養護(402)"
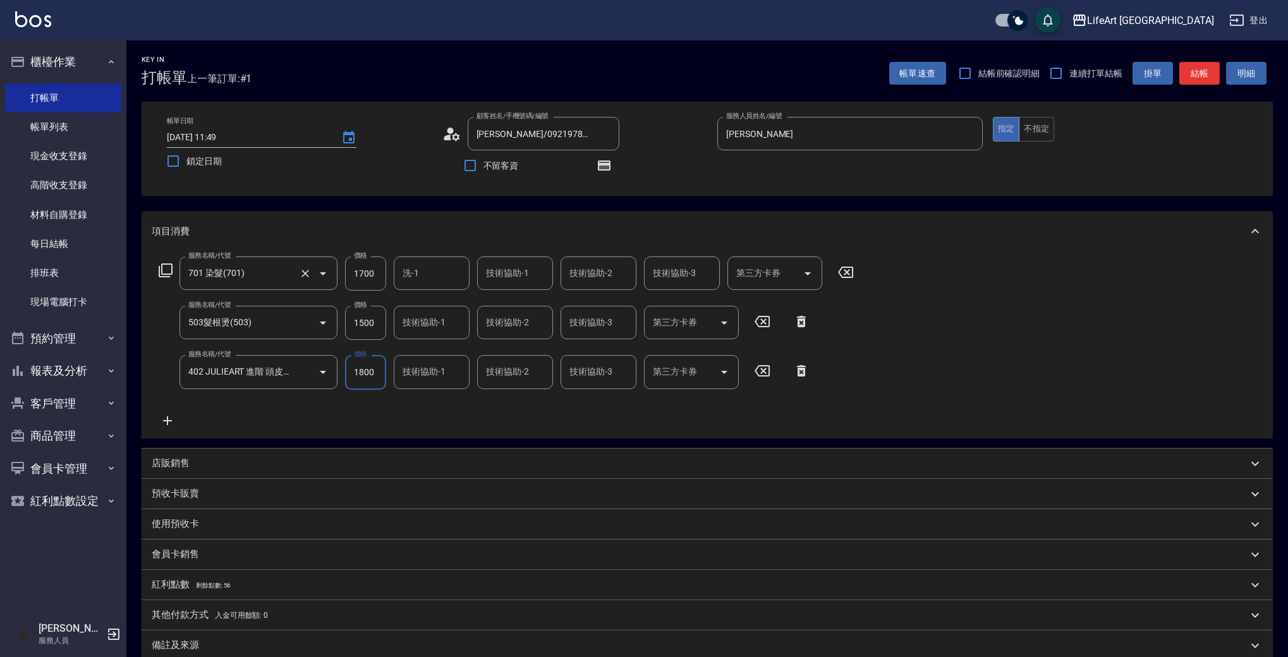
drag, startPoint x: 378, startPoint y: 274, endPoint x: 321, endPoint y: 272, distance: 57.5
click at [321, 272] on div "服務名稱/代號 701 染髮(701) 服務名稱/代號 價格 1700 價格 洗-1 洗-1 技術協助-1 技術協助-1 技術協助-2 技術協助-2 技術協助…" at bounding box center [507, 274] width 710 height 34
type input "2000"
click at [380, 269] on input "1700" at bounding box center [365, 274] width 41 height 34
drag, startPoint x: 379, startPoint y: 270, endPoint x: 336, endPoint y: 277, distance: 43.5
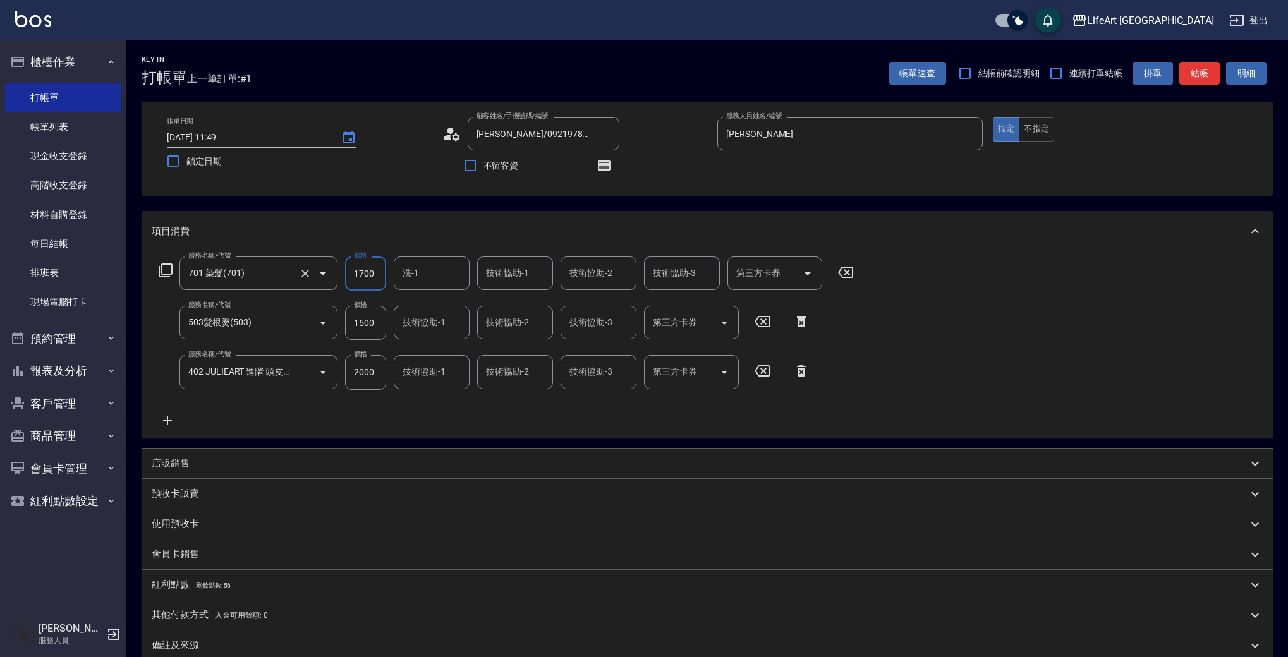
click at [336, 277] on div "服務名稱/代號 701 染髮(701) 服務名稱/代號 價格 1700 價格 洗-1 洗-1 技術協助-1 技術協助-1 技術協助-2 技術協助-2 技術協助…" at bounding box center [507, 274] width 710 height 34
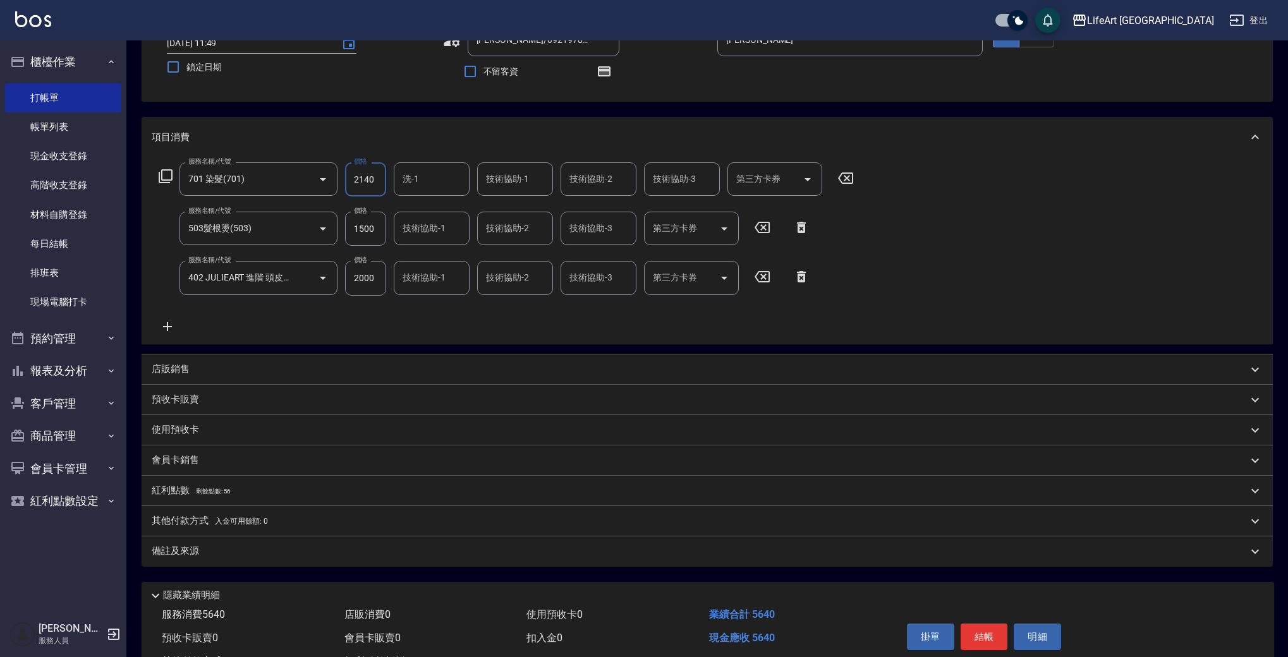
scroll to position [146, 0]
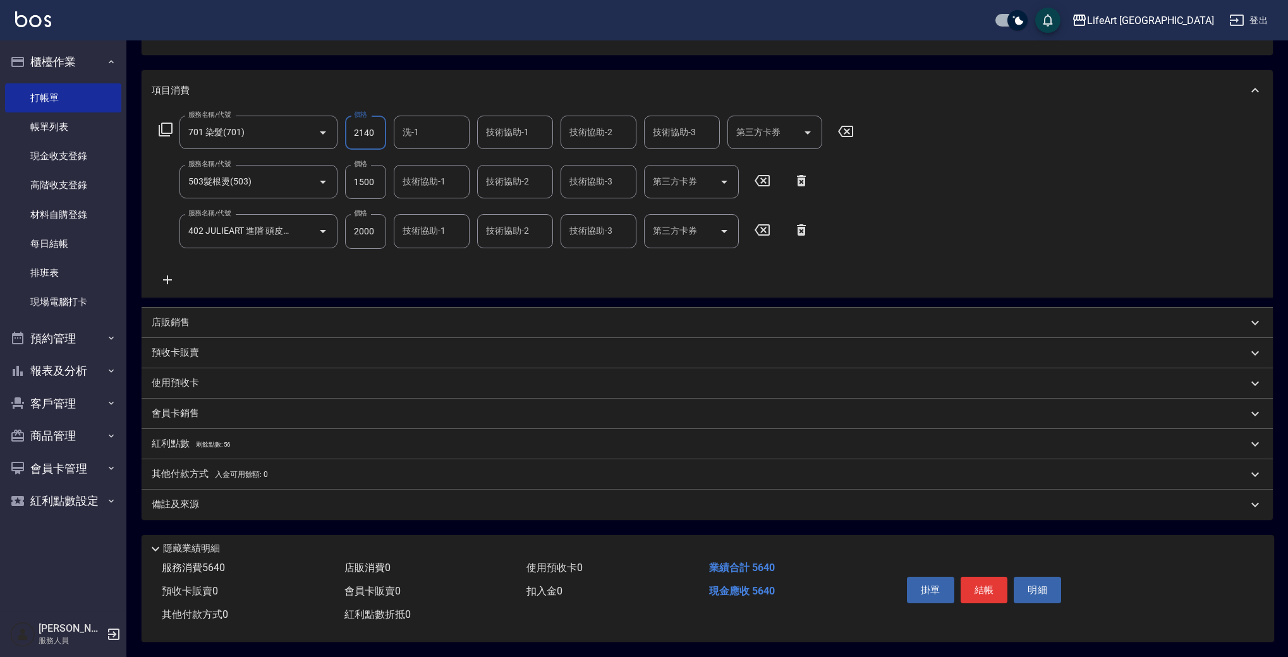
type input "2140"
click at [161, 437] on p "紅利點數 剩餘點數: 56" at bounding box center [191, 444] width 79 height 14
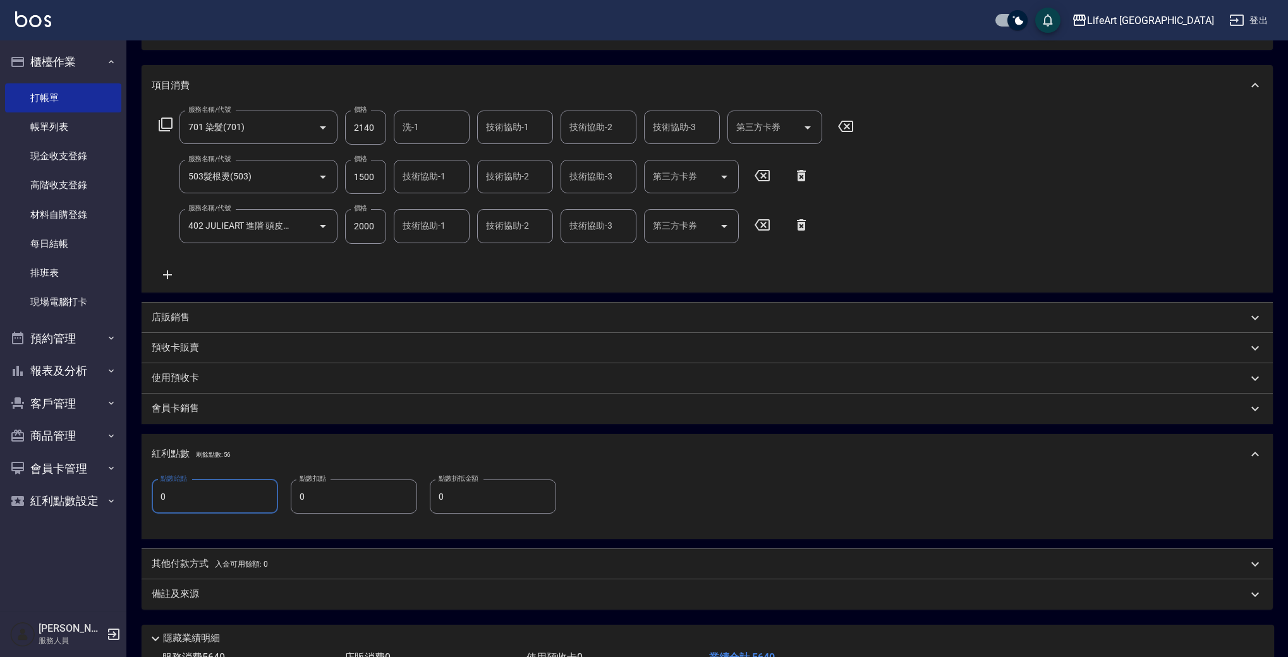
drag, startPoint x: 168, startPoint y: 497, endPoint x: 147, endPoint y: 493, distance: 21.8
click at [147, 493] on div "點數給點 0 點數給點 點數扣點 0 點數扣點 點數折抵金額 0 點數折抵金額" at bounding box center [707, 506] width 1131 height 64
type input "11"
click at [274, 555] on div "其他付款方式 入金可用餘額: 0" at bounding box center [707, 564] width 1131 height 30
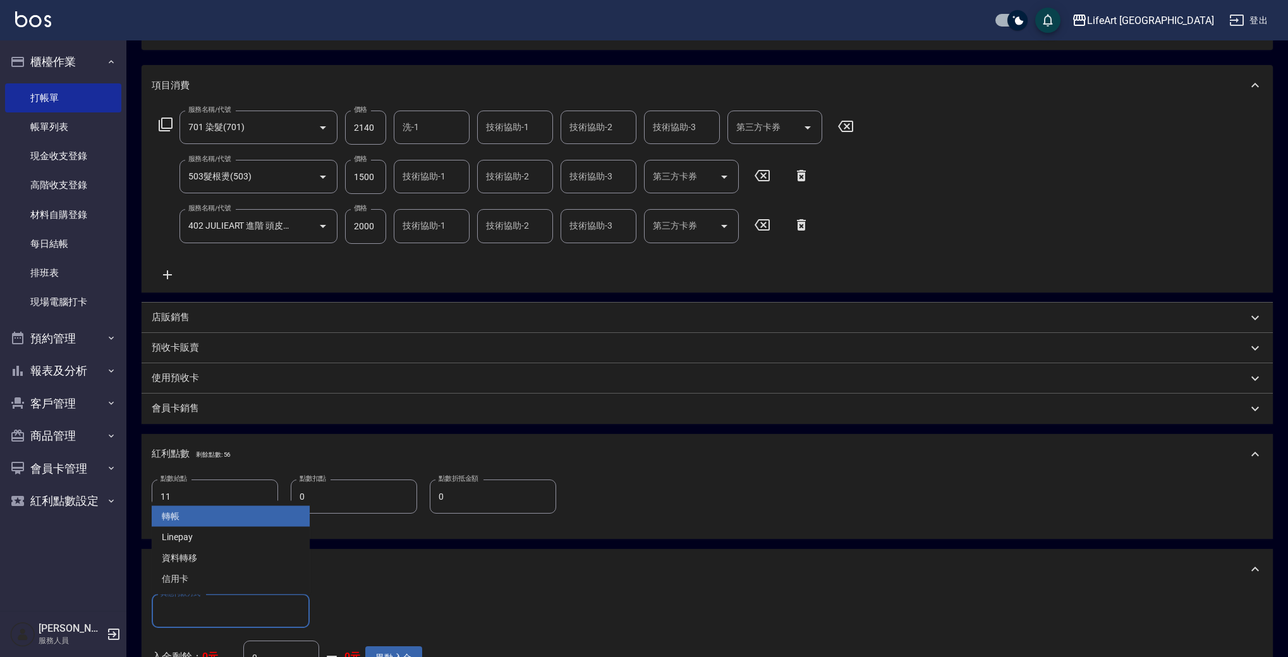
click at [208, 615] on input "其他付款方式" at bounding box center [230, 611] width 147 height 22
click at [197, 536] on span "Linepay" at bounding box center [231, 537] width 158 height 21
type input "Linepay"
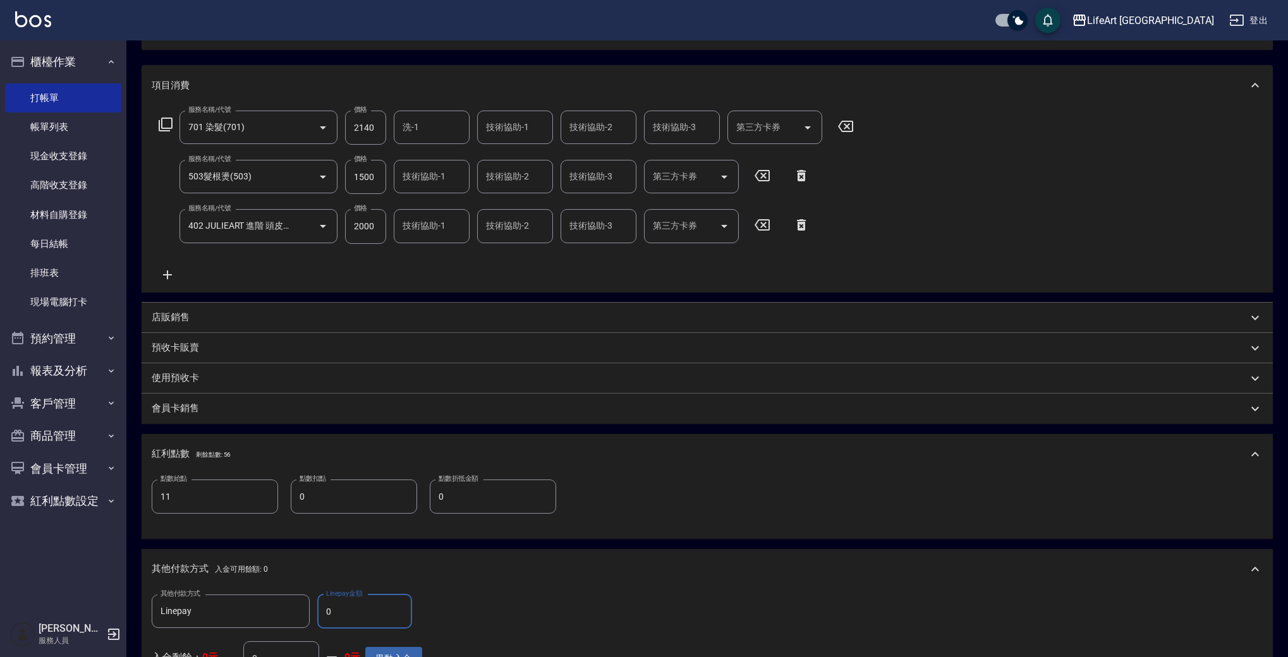
drag, startPoint x: 328, startPoint y: 611, endPoint x: 319, endPoint y: 611, distance: 8.8
click at [319, 611] on input "0" at bounding box center [364, 612] width 95 height 34
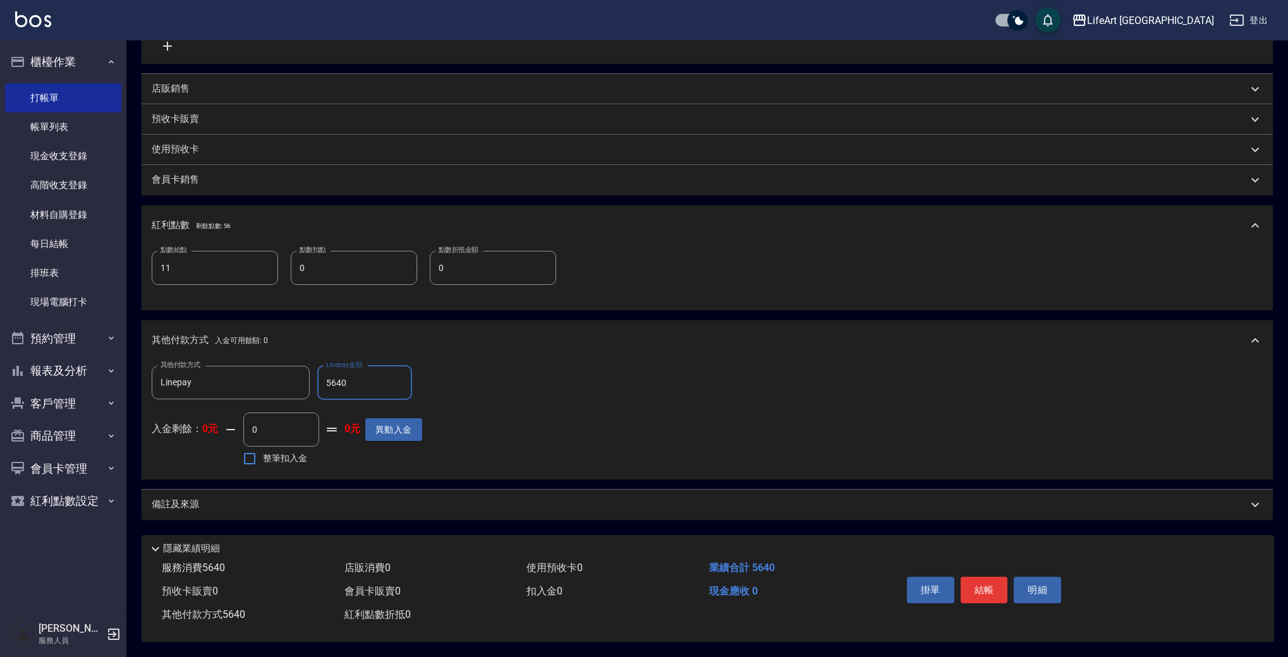
type input "5640"
click at [473, 498] on div "備註及來源" at bounding box center [700, 504] width 1096 height 13
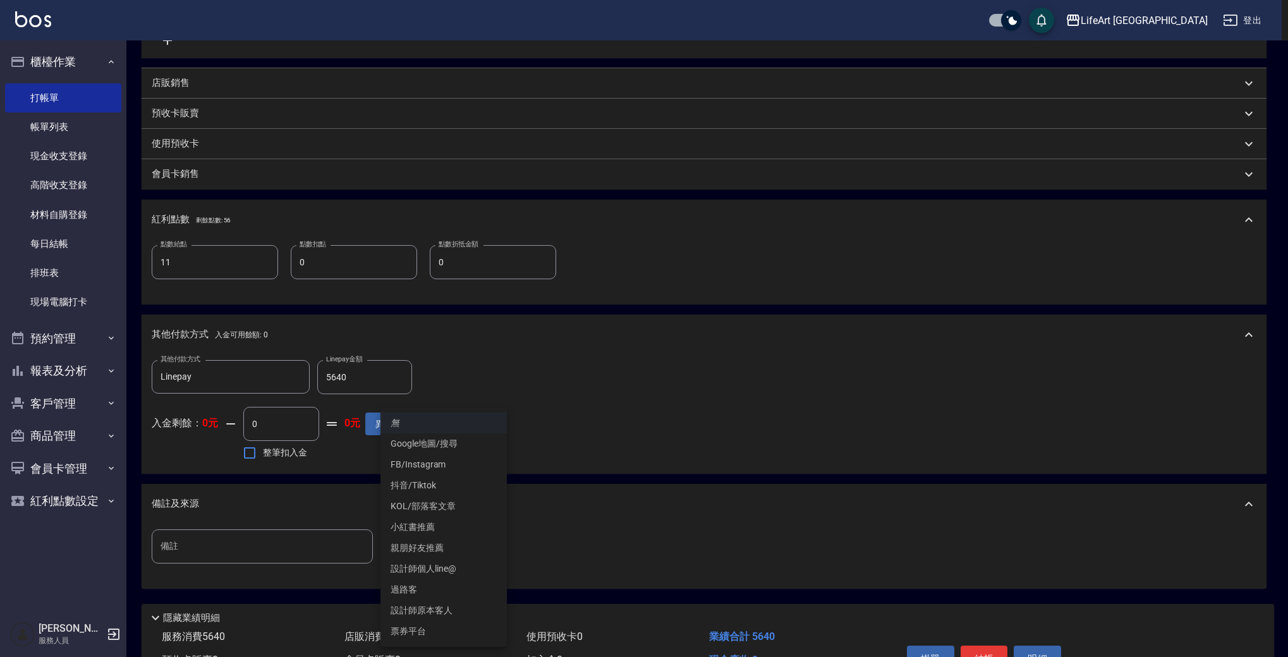
drag, startPoint x: 486, startPoint y: 559, endPoint x: 482, endPoint y: 565, distance: 6.8
click at [486, 559] on body "LifeArt 蘆洲 登出 櫃檯作業 打帳單 帳單列表 現金收支登錄 高階收支登錄 材料自購登錄 每日結帳 排班表 現場電腦打卡 預約管理 預約管理 單日預約…" at bounding box center [644, 173] width 1288 height 1106
click at [456, 601] on li "設計師原本客人" at bounding box center [443, 610] width 126 height 21
type input "設計師原本客人"
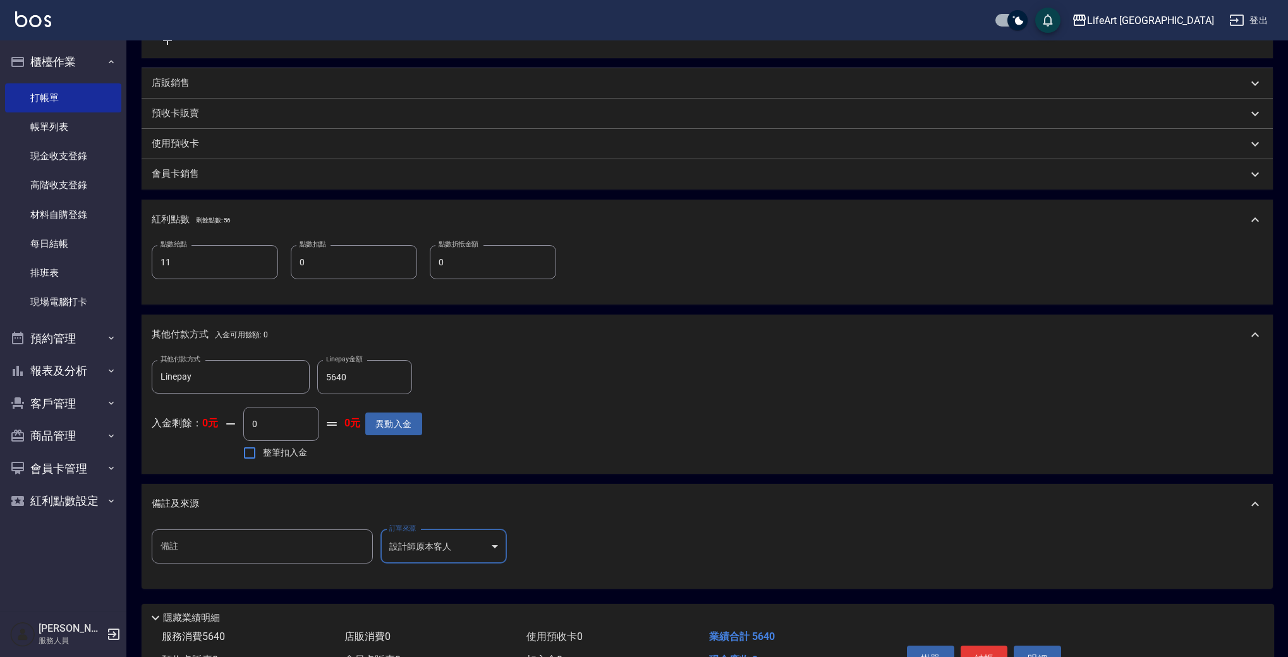
scroll to position [455, 0]
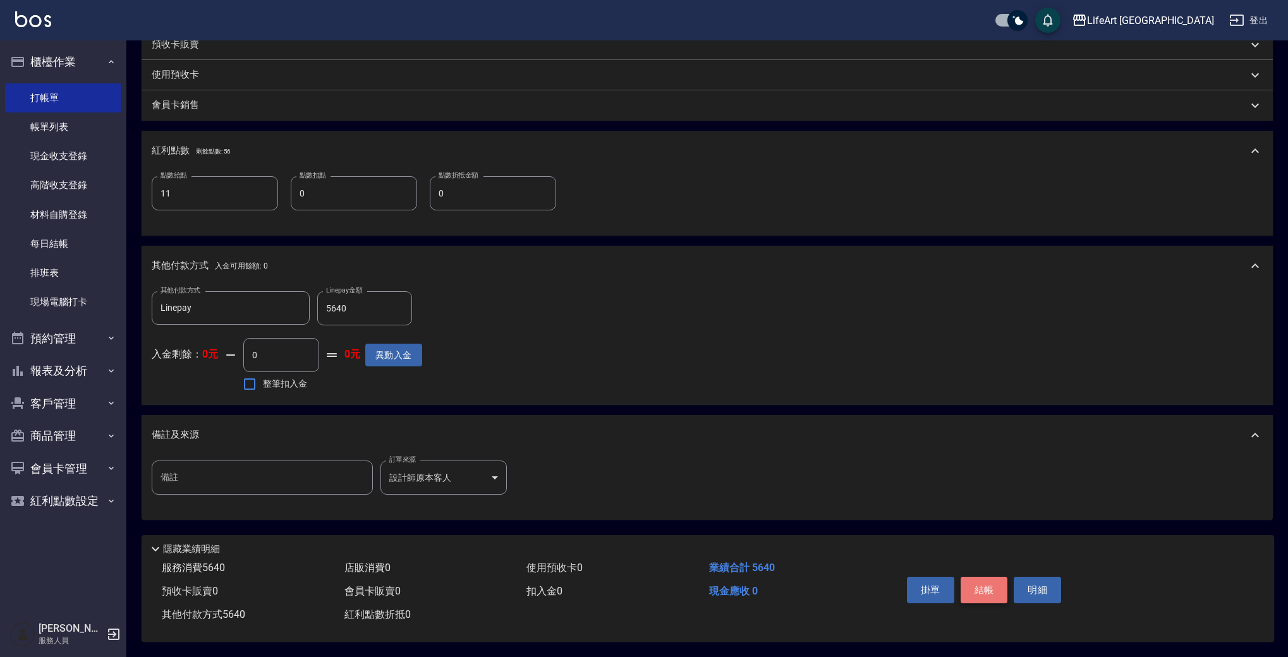
click at [971, 583] on button "結帳" at bounding box center [983, 590] width 47 height 27
